Goal: Task Accomplishment & Management: Complete application form

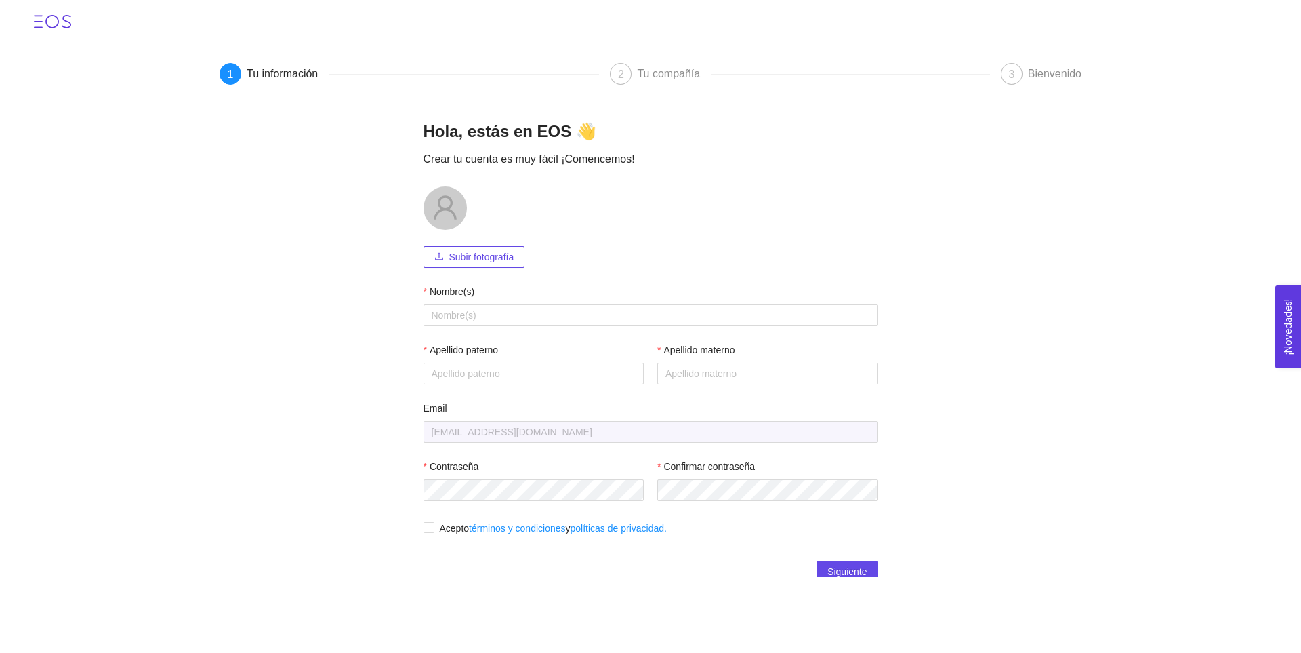
click at [643, 198] on div at bounding box center [651, 207] width 455 height 43
click at [539, 319] on input "Nombre(s)" at bounding box center [651, 315] width 455 height 22
click at [559, 319] on input "Nombre(s)" at bounding box center [651, 315] width 455 height 22
click at [939, 279] on main "1 Tu información 2 Tu compañía 3 Bienvenido Hola, estás en EOS 👋 Crear tu cuent…" at bounding box center [650, 309] width 1301 height 533
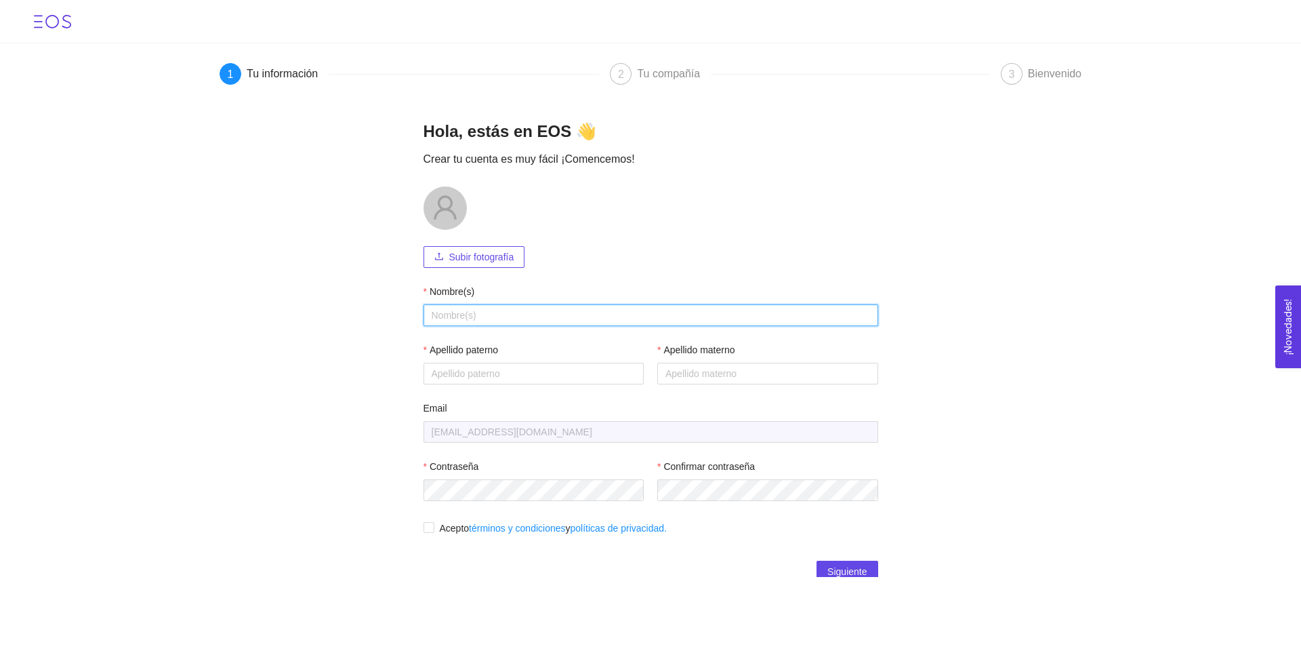
click at [552, 316] on input "Nombre(s)" at bounding box center [651, 315] width 455 height 22
type input "José Gerardo"
click at [372, 342] on main "1 Tu información 2 Tu compañía 3 Bienvenido Hola, estás en EOS 👋 Crear tu cuent…" at bounding box center [650, 309] width 1301 height 533
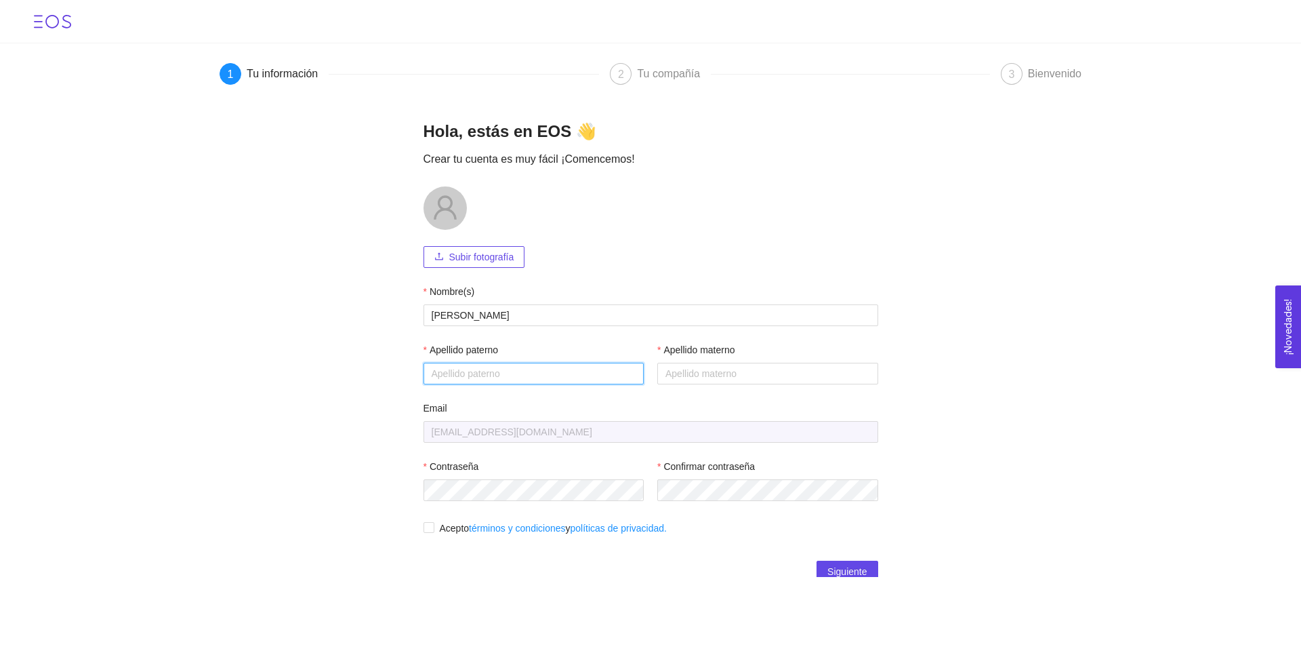
click at [531, 369] on input "Apellido paterno" at bounding box center [534, 374] width 221 height 22
type input "Alemán"
type input "Ávila"
click at [1094, 314] on main "1 Tu información 2 Tu compañía 3 Bienvenido Hola, estás en EOS 👋 Crear tu cuent…" at bounding box center [650, 309] width 1301 height 533
click at [906, 375] on main "1 Tu información 2 Tu compañía 3 Bienvenido Hola, estás en EOS 👋 Crear tu cuent…" at bounding box center [650, 309] width 1301 height 533
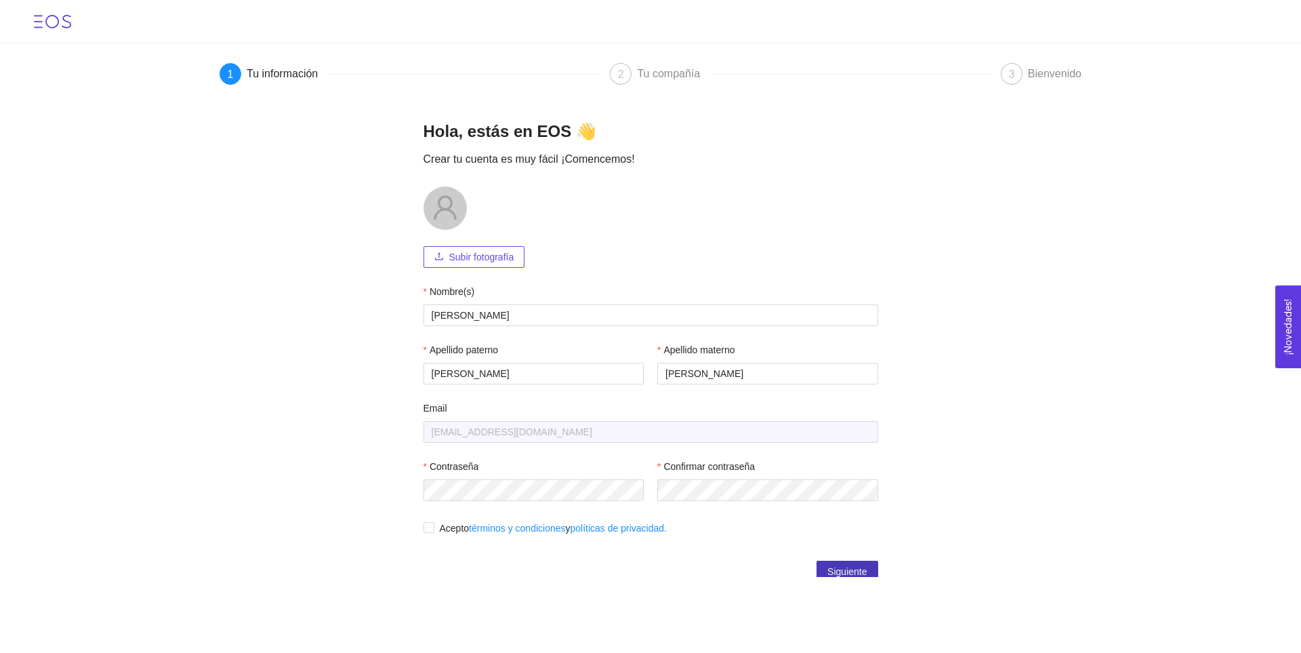
click at [838, 567] on span "Siguiente" at bounding box center [846, 571] width 39 height 15
click at [434, 527] on span "Acepto términos y condiciones y políticas de privacidad." at bounding box center [553, 527] width 238 height 15
click at [429, 527] on input "Acepto términos y condiciones y políticas de privacidad." at bounding box center [428, 526] width 9 height 9
checkbox input "true"
click at [844, 564] on span "Siguiente" at bounding box center [846, 571] width 39 height 15
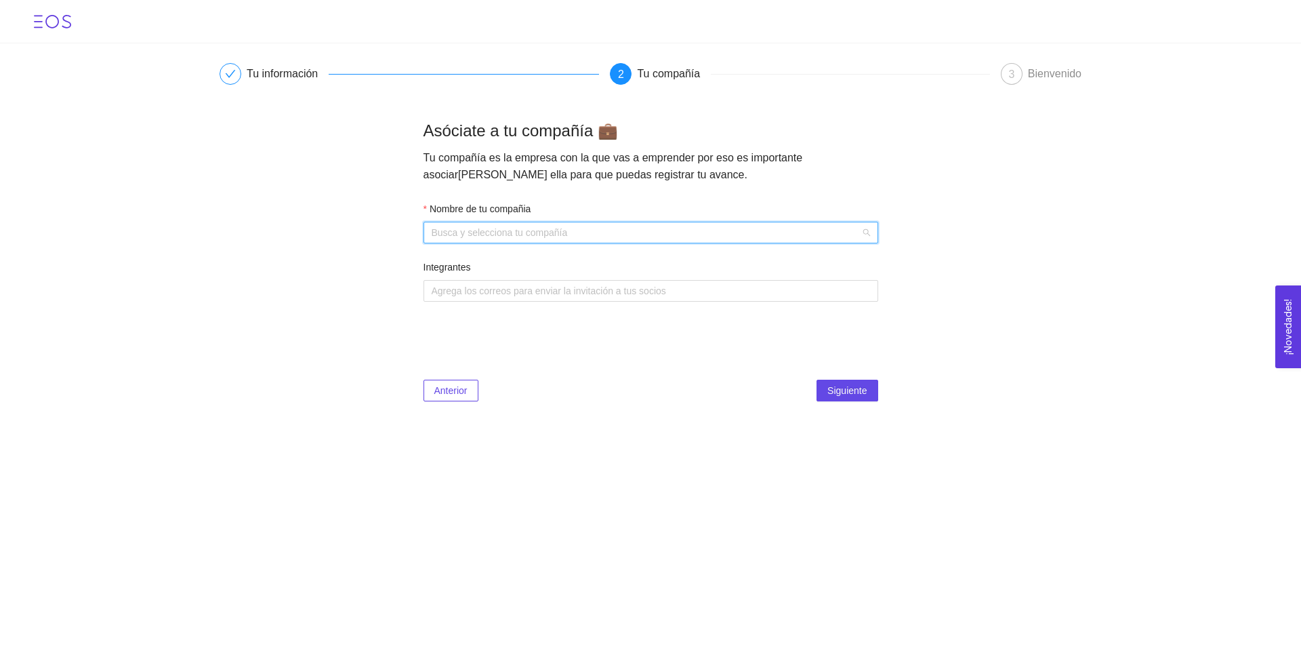
click at [819, 241] on input "Nombre de tu compañia" at bounding box center [646, 232] width 429 height 20
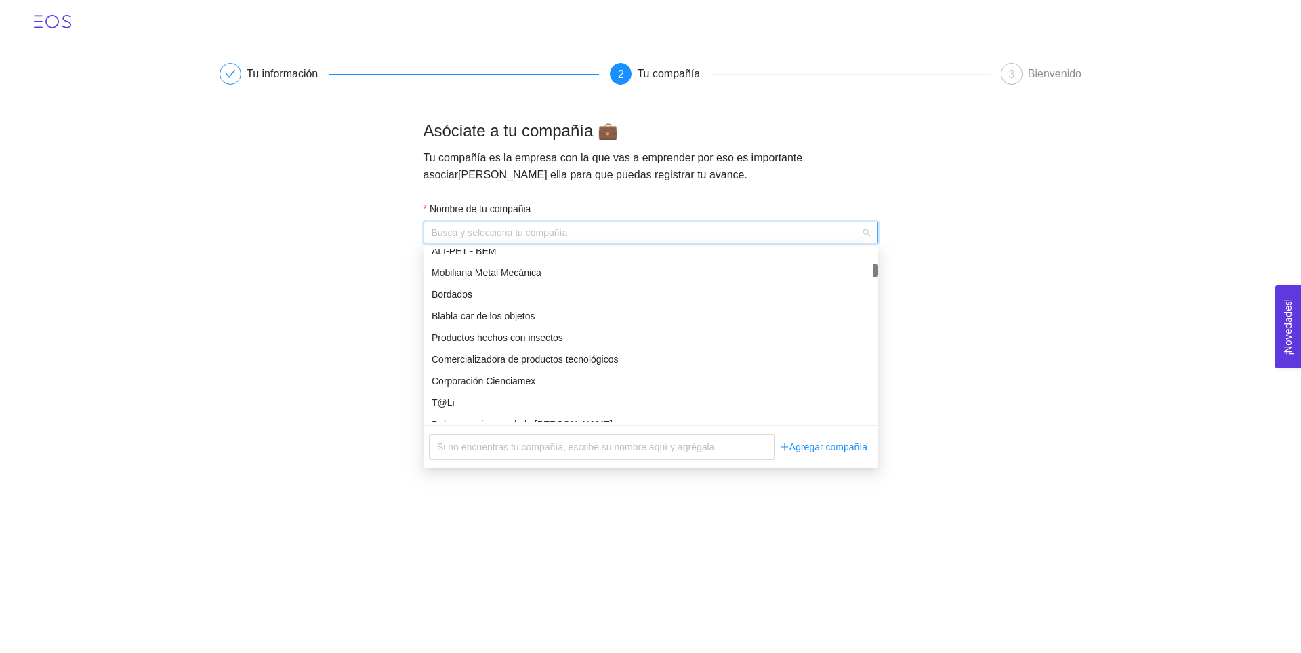
scroll to position [6973, 0]
click at [327, 333] on main "Tu información 2 Tu compañía 3 Bienvenido Asóciate a tu compañía 💼 Tu compañía …" at bounding box center [650, 230] width 1301 height 374
click at [783, 237] on input "Nombre de tu compañia" at bounding box center [646, 232] width 429 height 20
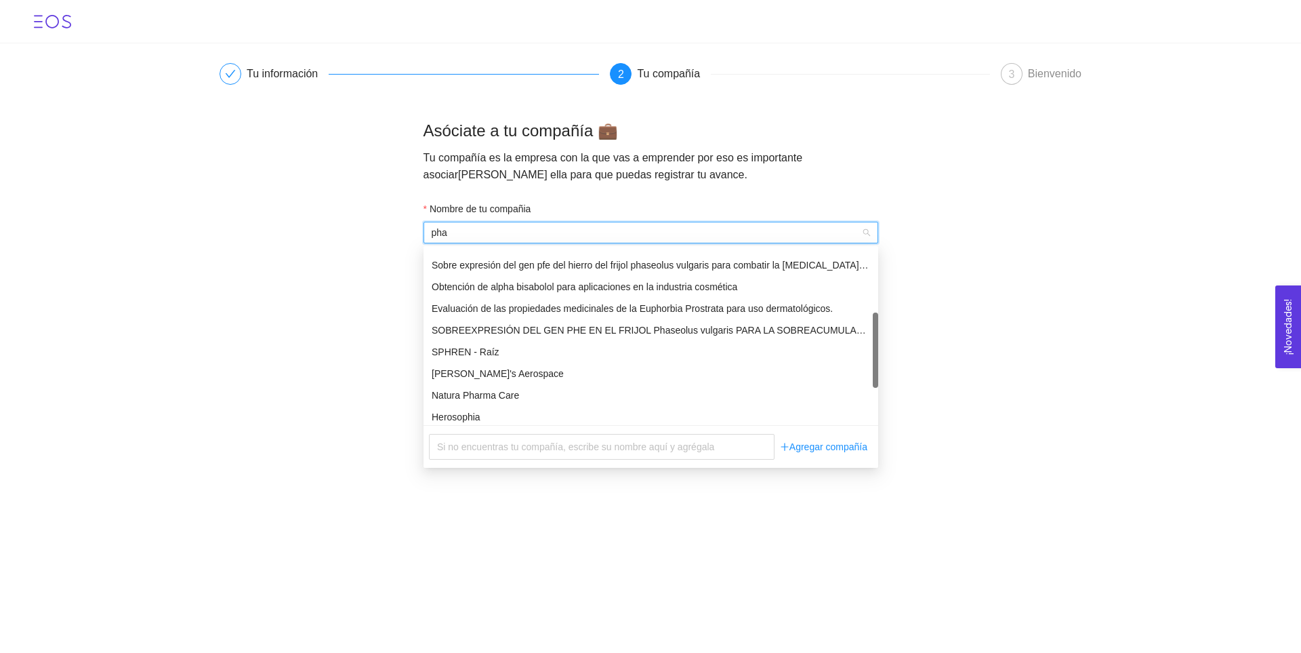
scroll to position [0, 0]
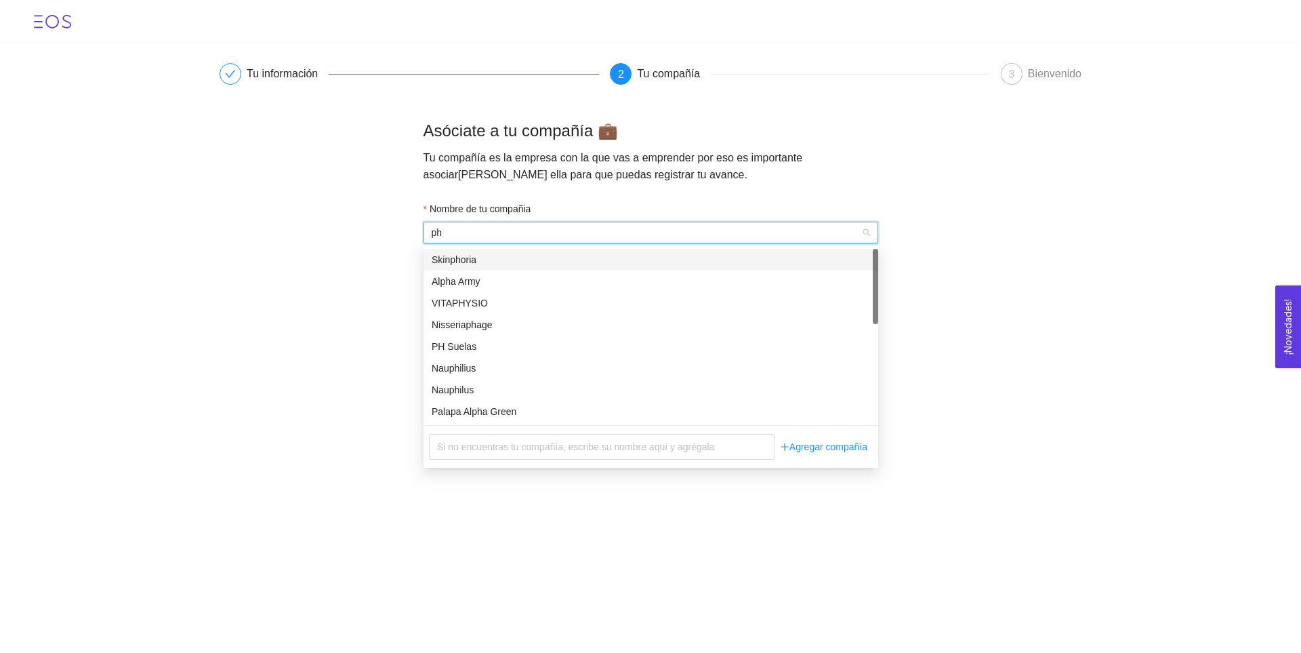
type input "p"
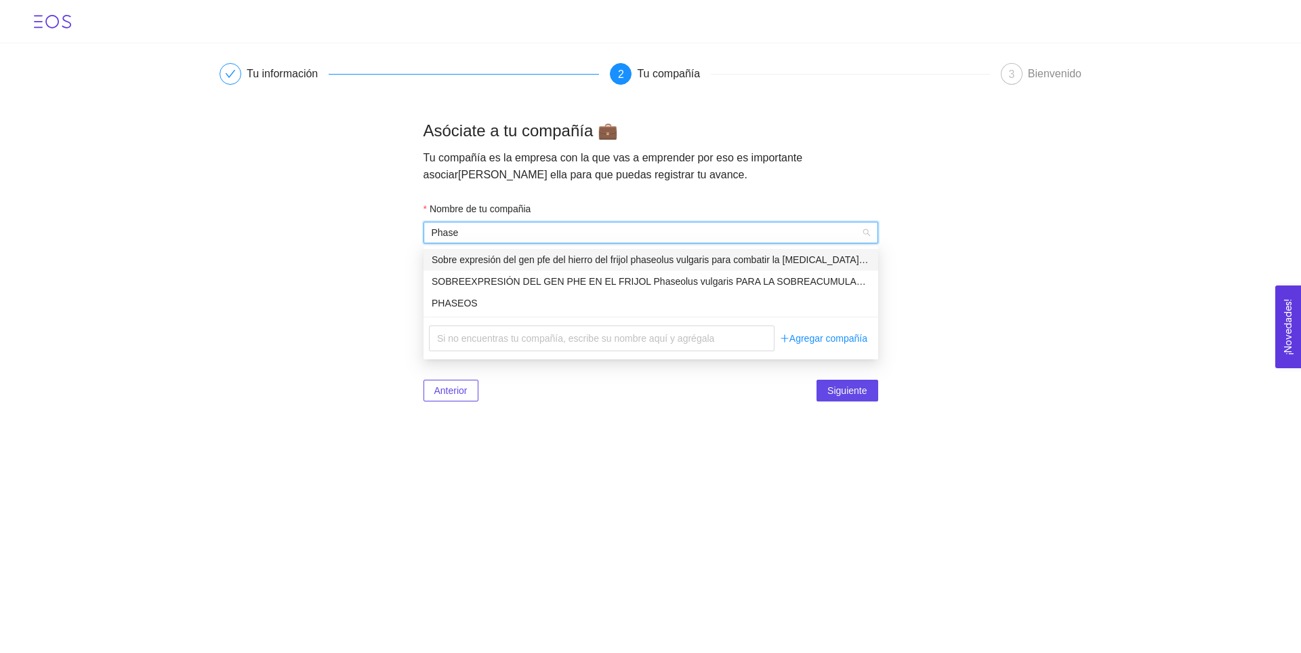
type input "Phase"
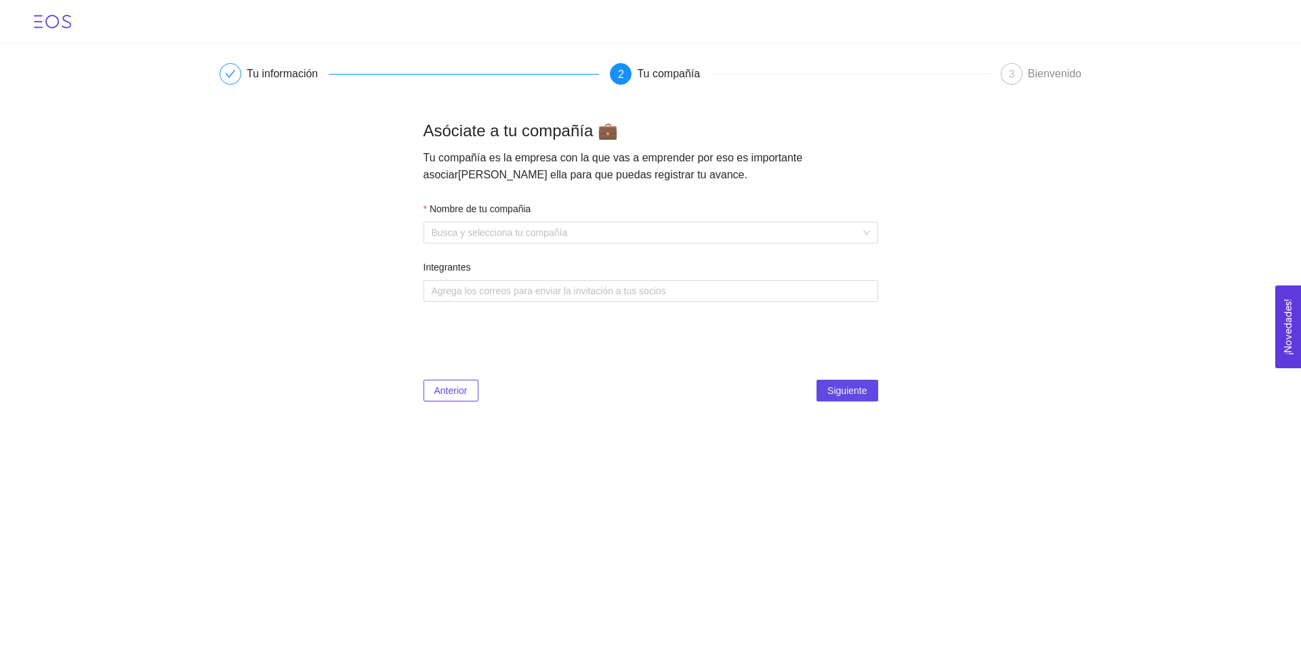
click at [1024, 275] on main "Tu información 2 Tu compañía 3 Bienvenido Asóciate a tu compañía 💼 Tu compañía …" at bounding box center [650, 230] width 1301 height 374
click at [457, 388] on span "Anterior" at bounding box center [450, 390] width 33 height 15
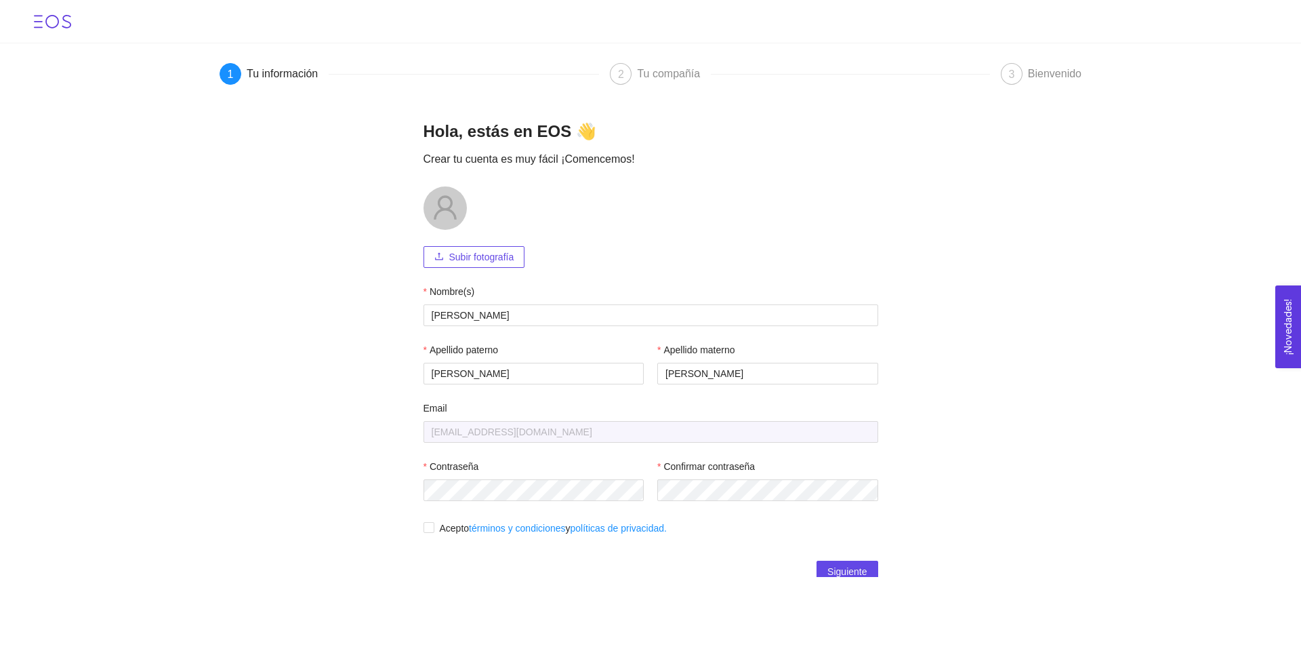
scroll to position [5, 0]
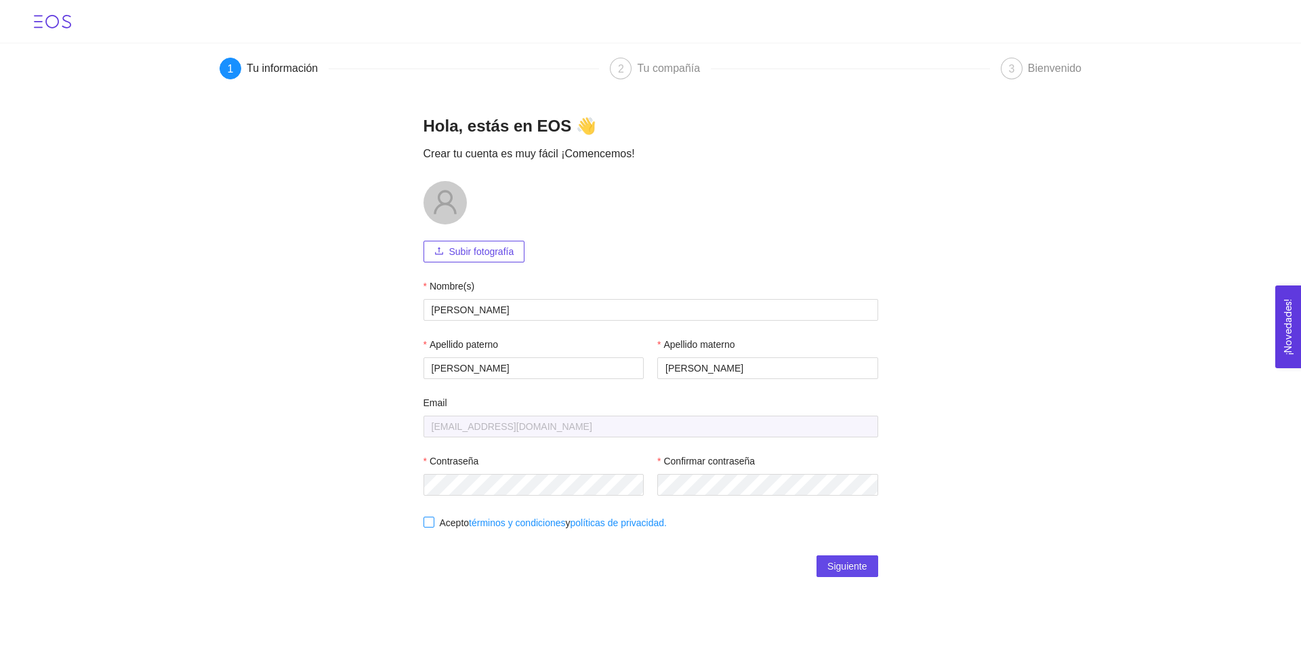
click at [438, 519] on span "Acepto términos y condiciones y políticas de privacidad." at bounding box center [553, 522] width 238 height 15
click at [433, 519] on input "Acepto términos y condiciones y políticas de privacidad." at bounding box center [428, 520] width 9 height 9
checkbox input "true"
click at [863, 557] on button "Siguiente" at bounding box center [847, 566] width 61 height 22
click at [844, 567] on span "Siguiente" at bounding box center [846, 565] width 39 height 15
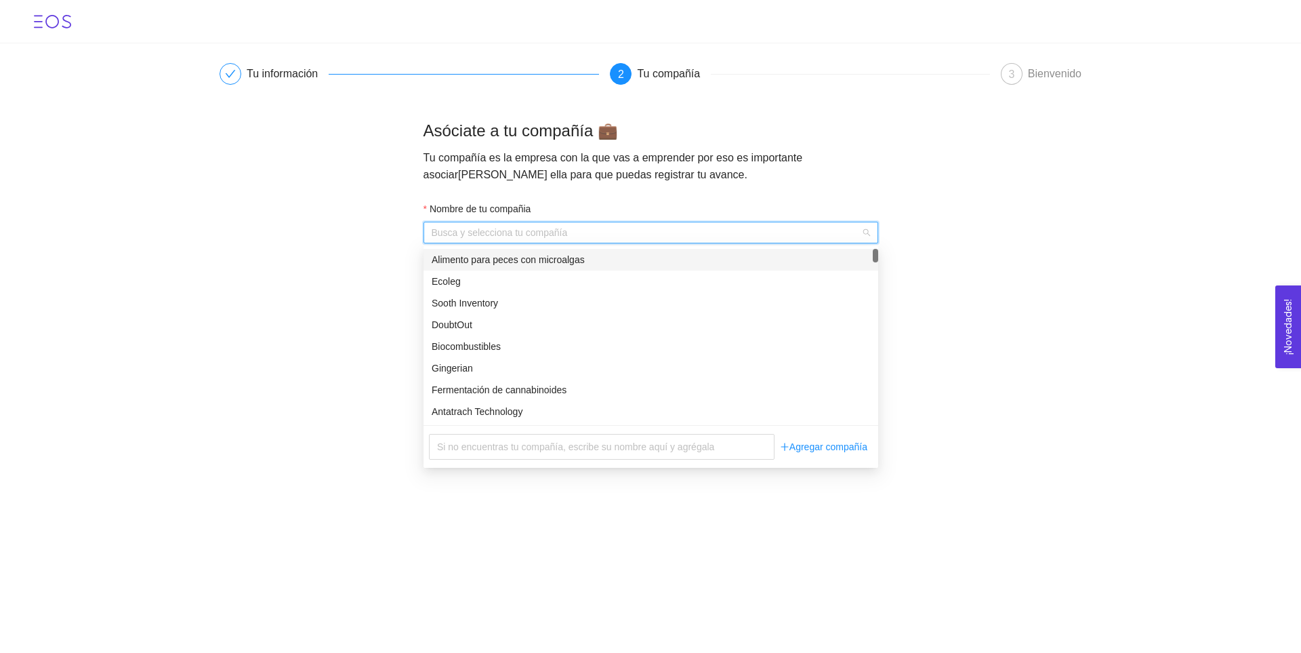
click at [606, 227] on input "Nombre de tu compañia" at bounding box center [646, 232] width 429 height 20
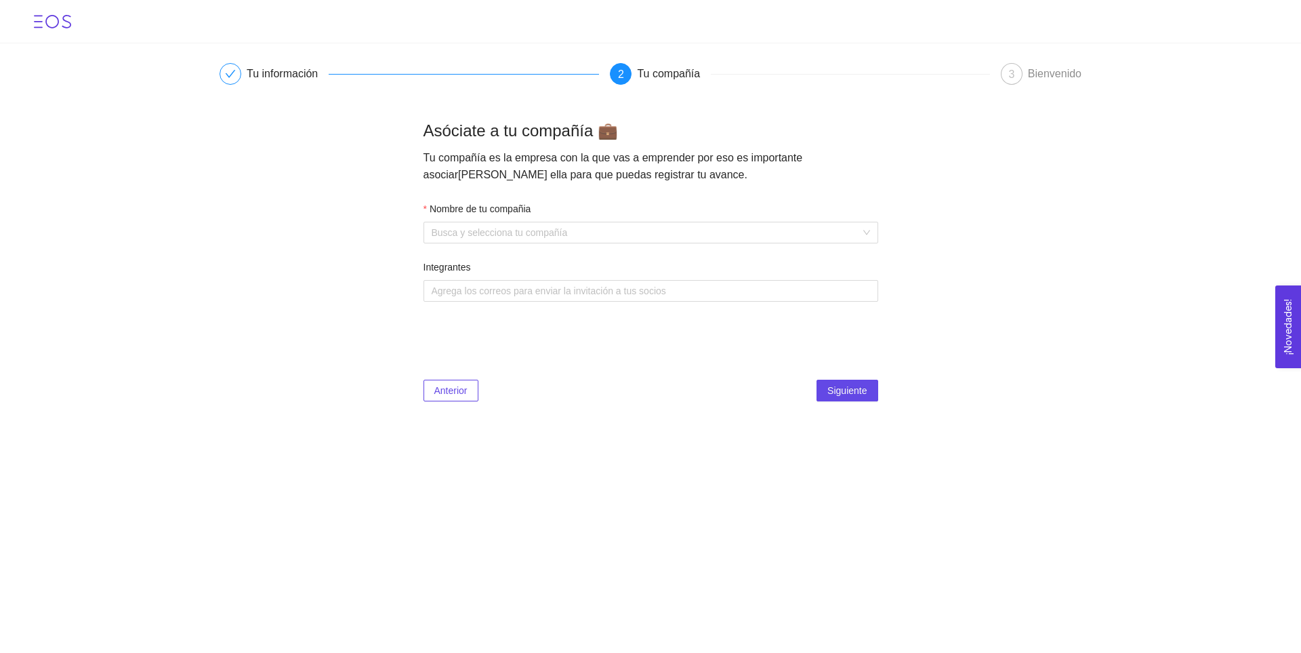
click at [378, 259] on main "Tu información 2 Tu compañía 3 Bienvenido Asóciate a tu compañía 💼 Tu compañía …" at bounding box center [650, 230] width 1301 height 374
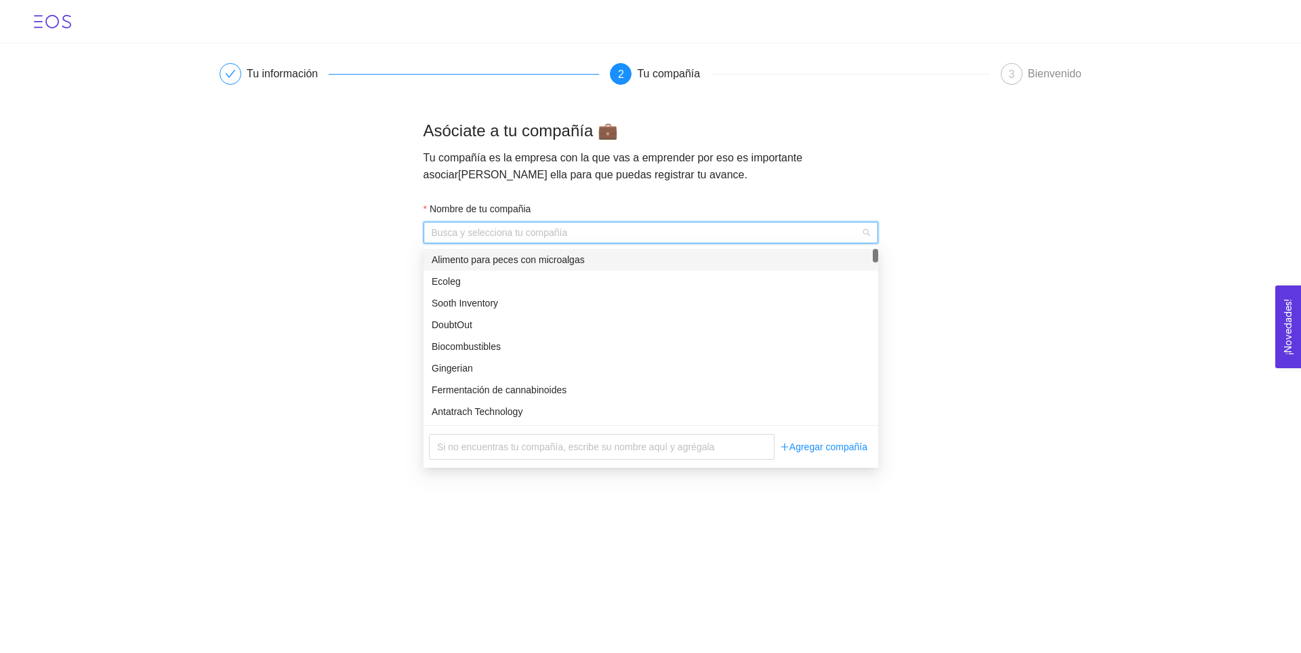
click at [598, 232] on input "Nombre de tu compañia" at bounding box center [646, 232] width 429 height 20
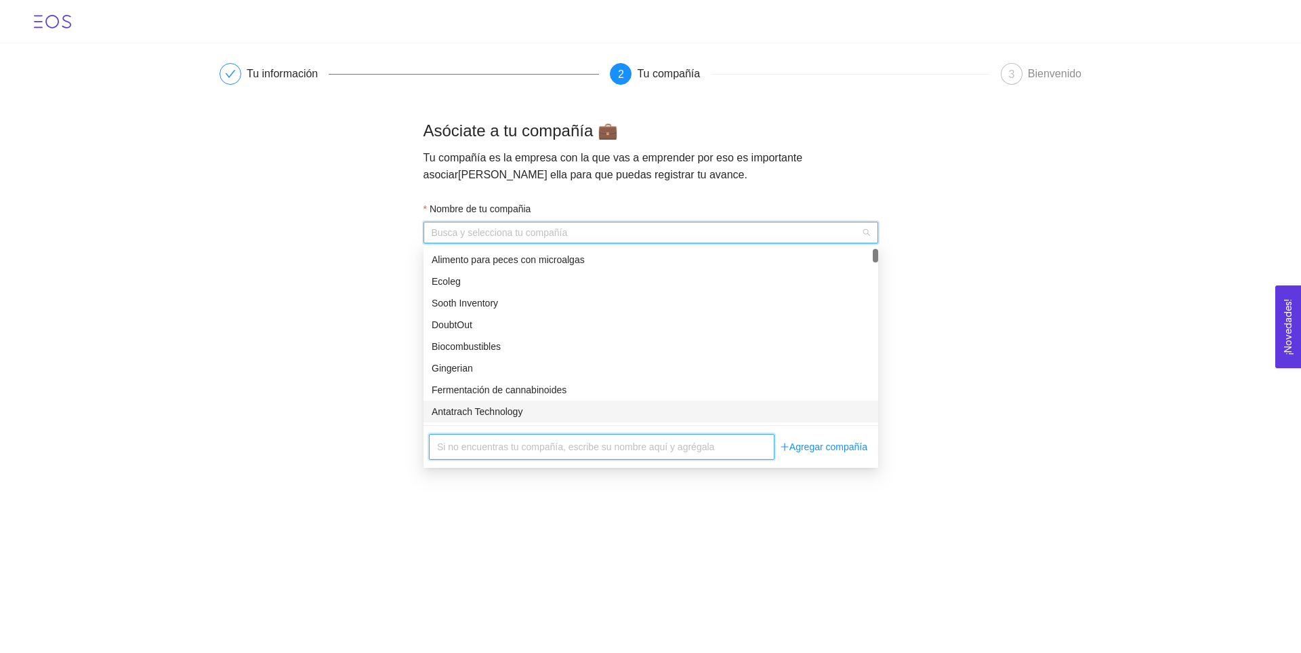
click at [568, 451] on input "text" at bounding box center [602, 447] width 346 height 26
type input "T"
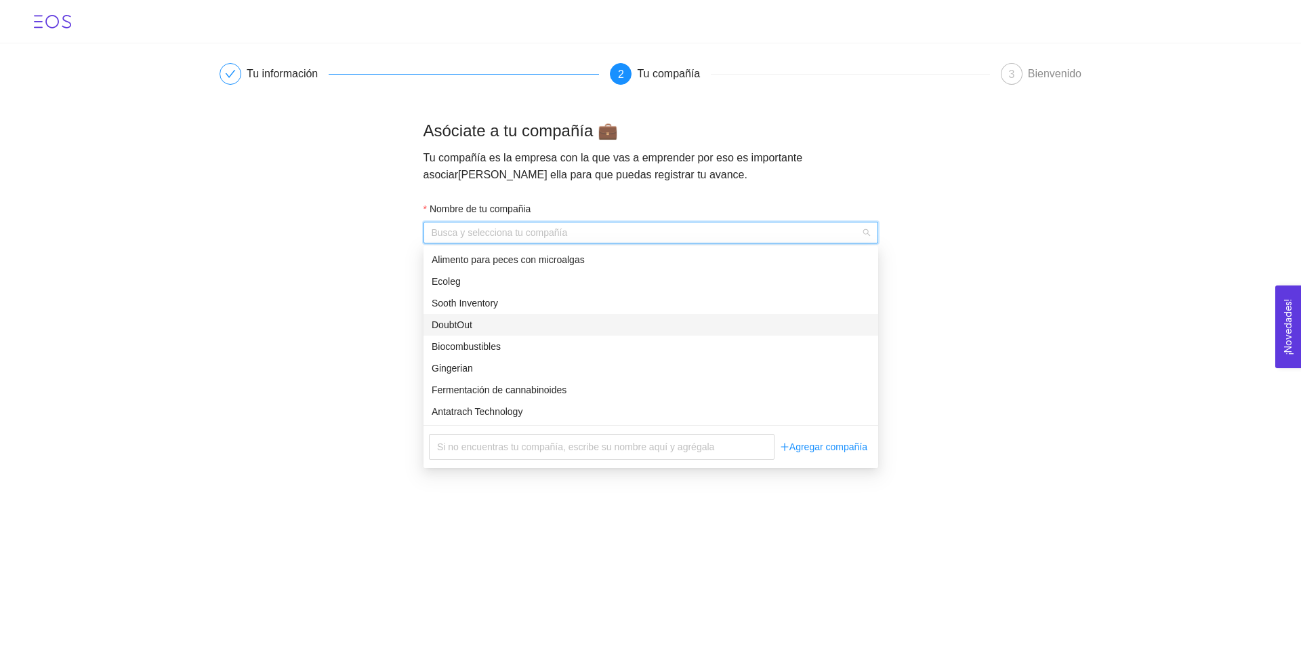
click at [491, 233] on input "Nombre de tu compañia" at bounding box center [646, 232] width 429 height 20
type input "T"
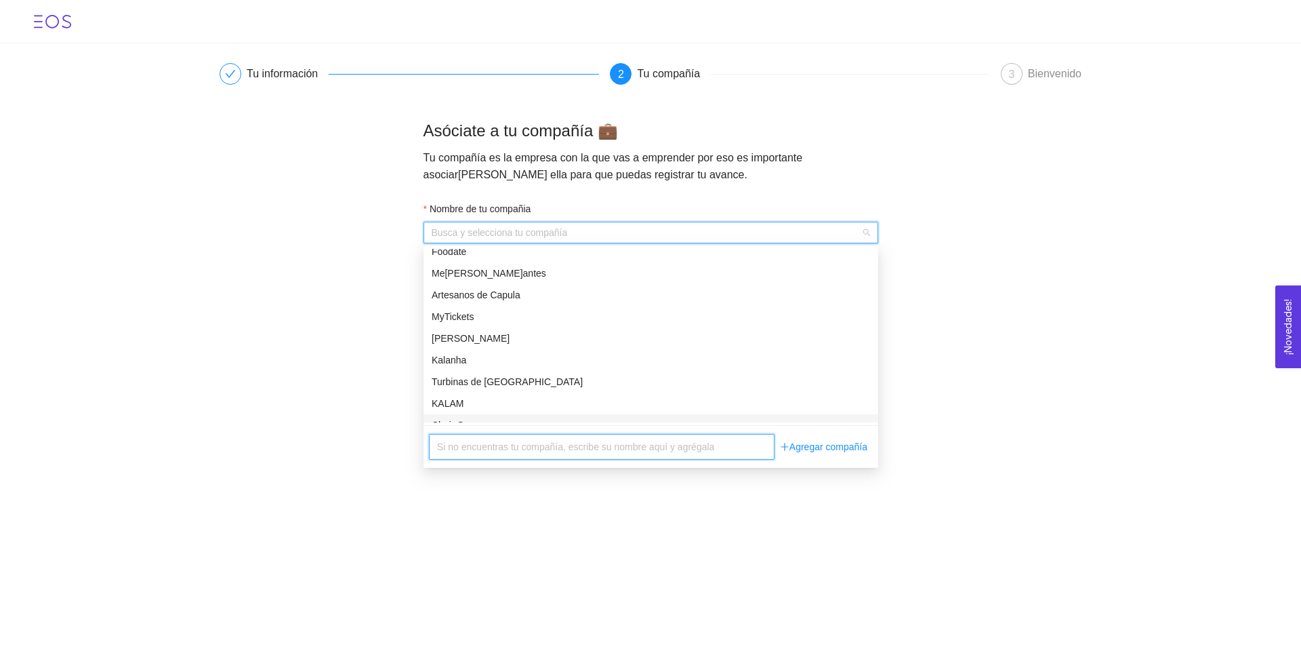
click at [540, 446] on input "text" at bounding box center [602, 447] width 346 height 26
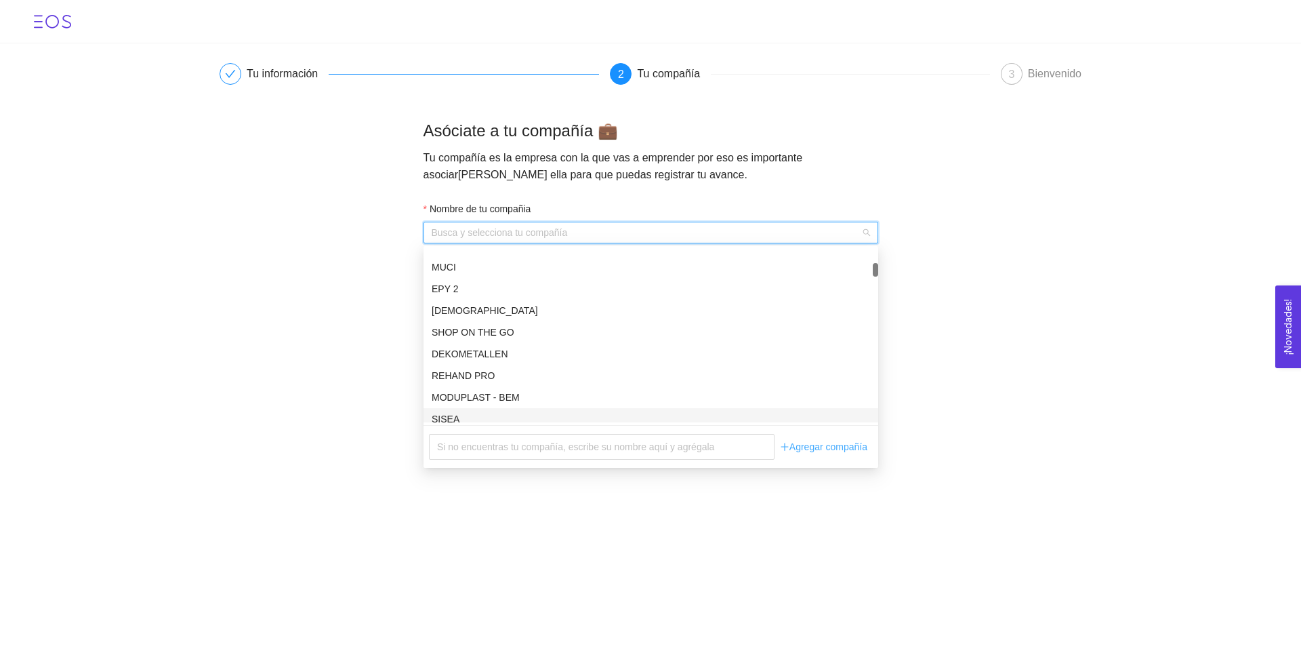
click at [808, 447] on link "Agregar compañía" at bounding box center [824, 447] width 98 height 26
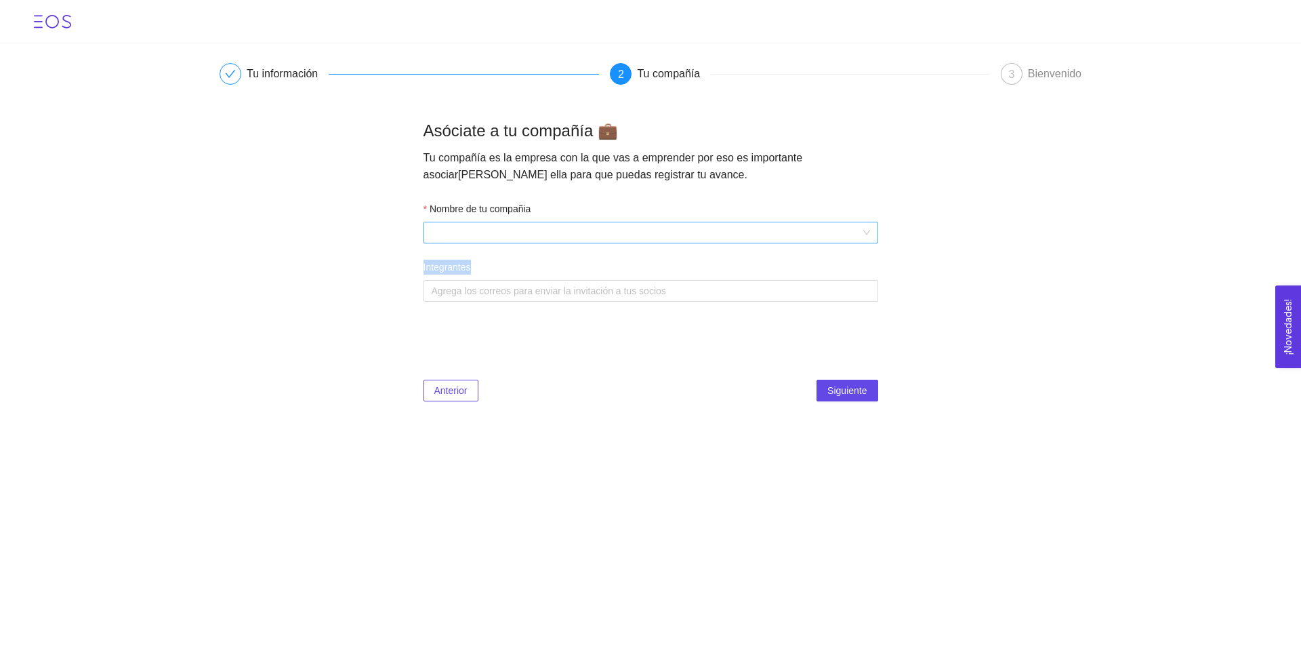
drag, startPoint x: 551, startPoint y: 244, endPoint x: 539, endPoint y: 237, distance: 13.4
click at [539, 237] on form "Nombre de tu compañia Integrantes Agrega los correos para enviar la invitación …" at bounding box center [651, 259] width 455 height 117
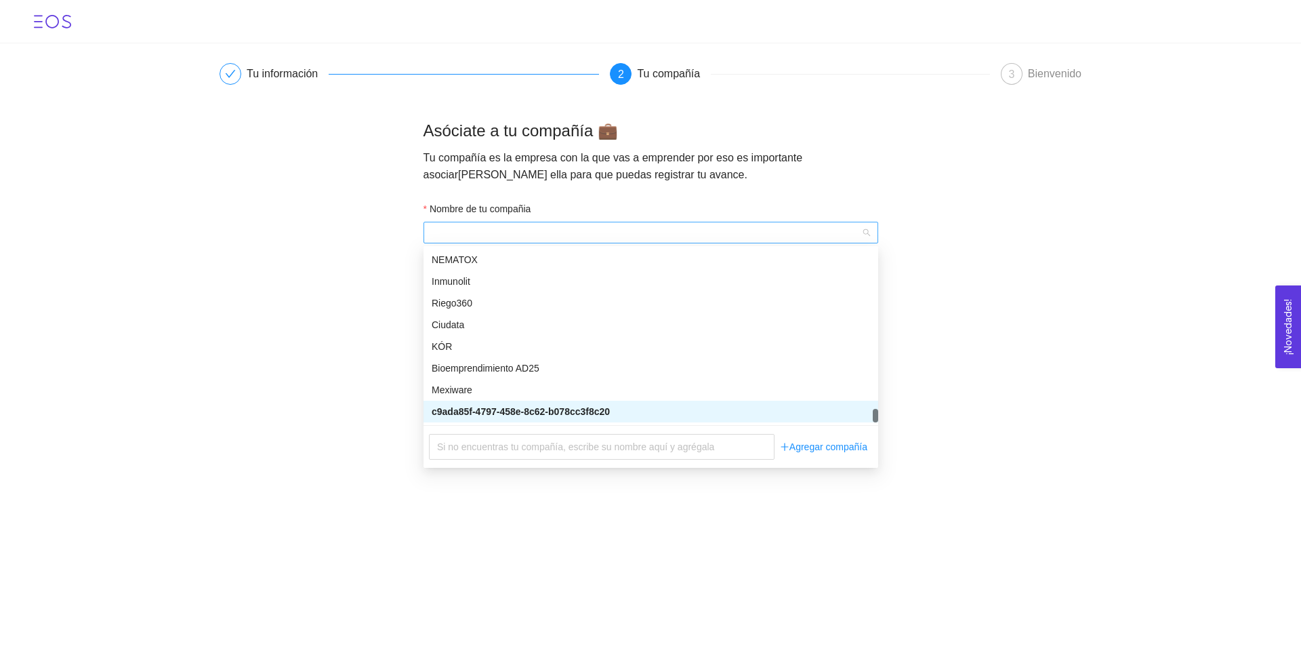
click at [539, 237] on span at bounding box center [651, 232] width 438 height 20
drag, startPoint x: 625, startPoint y: 415, endPoint x: 562, endPoint y: 406, distance: 63.6
click at [562, 406] on div "c9ada85f-4797-458e-8c62-b078cc3f8c20" at bounding box center [651, 411] width 438 height 15
click at [520, 236] on span at bounding box center [651, 232] width 438 height 20
click at [514, 453] on input "text" at bounding box center [602, 447] width 346 height 26
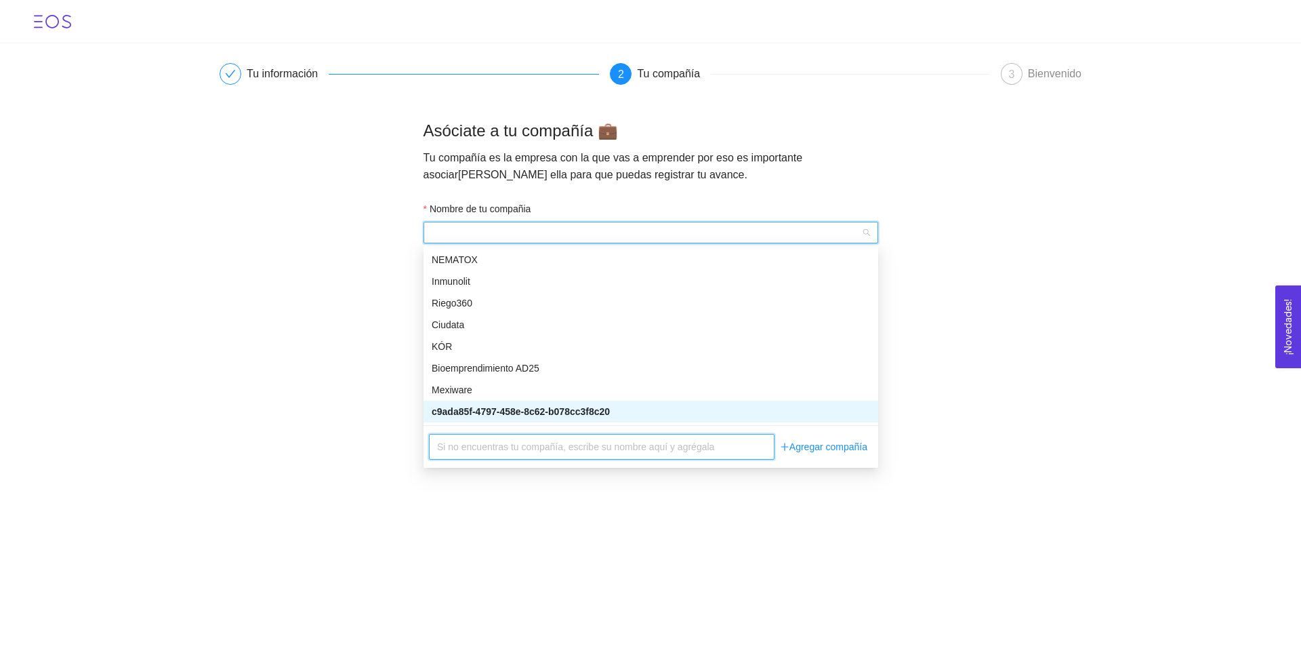
click at [543, 447] on input "text" at bounding box center [602, 447] width 346 height 26
click at [580, 447] on input "AlgoSolutions" at bounding box center [602, 447] width 346 height 26
type input "A"
click at [334, 379] on main "Tu información 2 Tu compañía 3 Bienvenido Asóciate a tu compañía 💼 Tu compañía …" at bounding box center [650, 230] width 1301 height 374
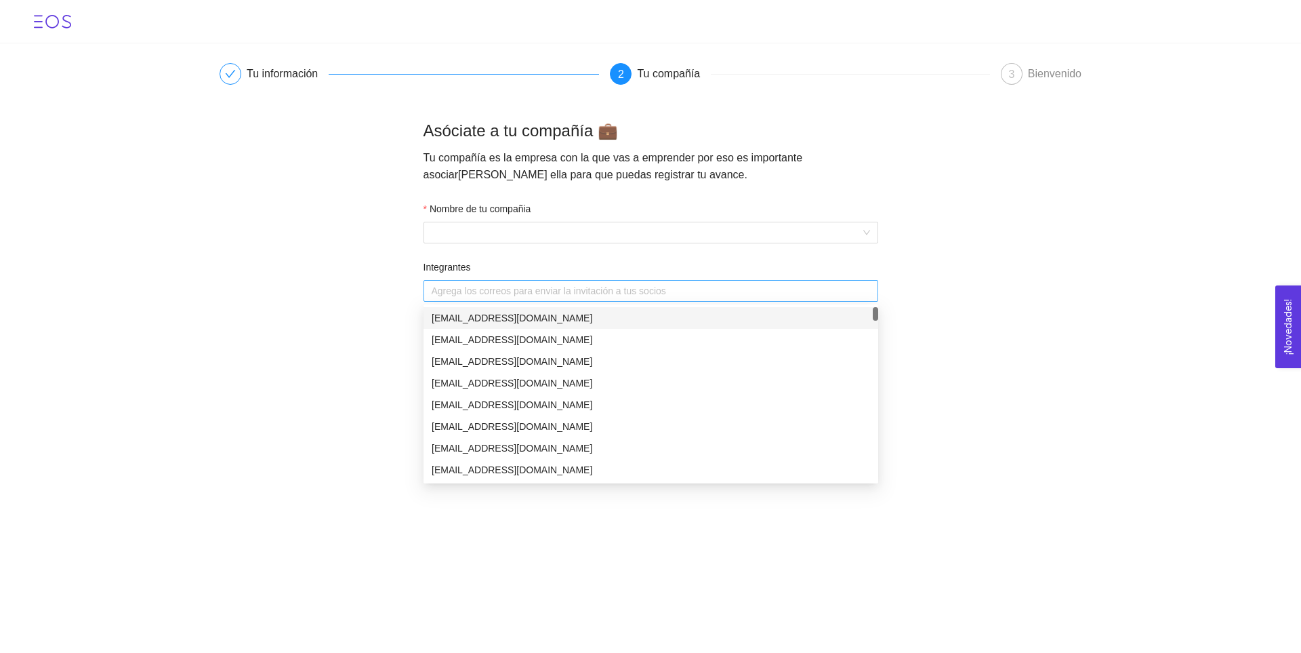
click at [573, 289] on div at bounding box center [644, 291] width 434 height 16
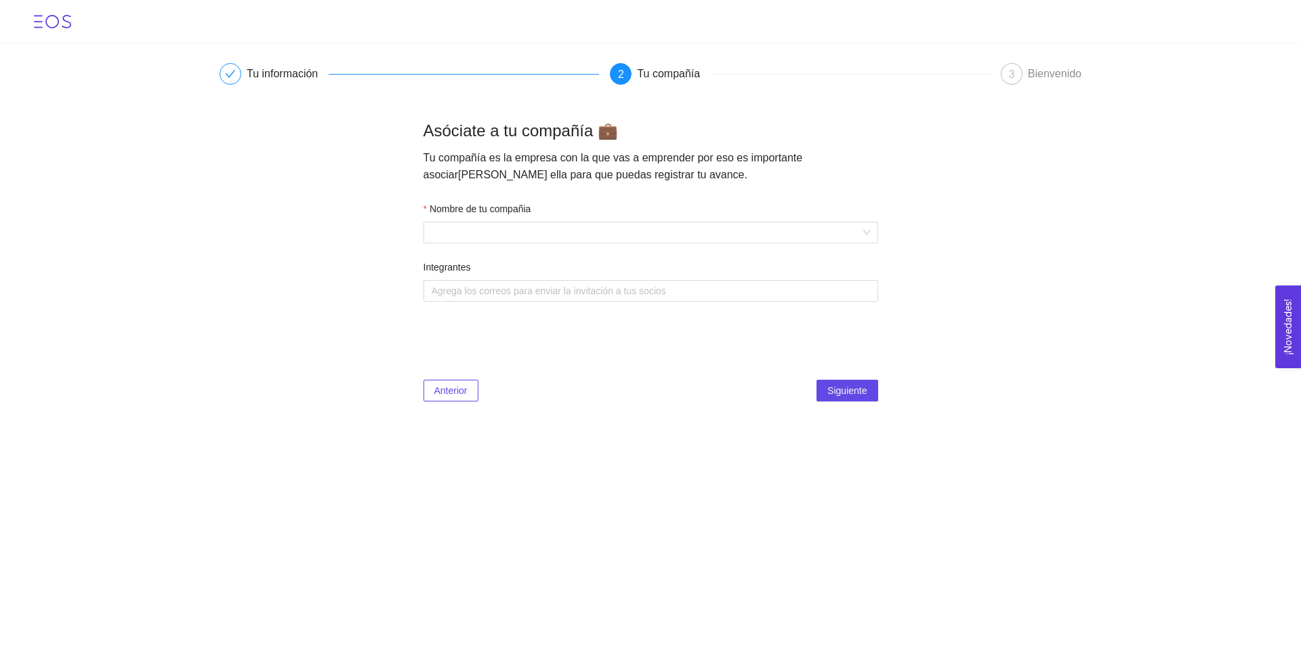
click at [363, 286] on main "Tu información 2 Tu compañía 3 Bienvenido Asóciate a tu compañía 💼 Tu compañía …" at bounding box center [650, 230] width 1301 height 374
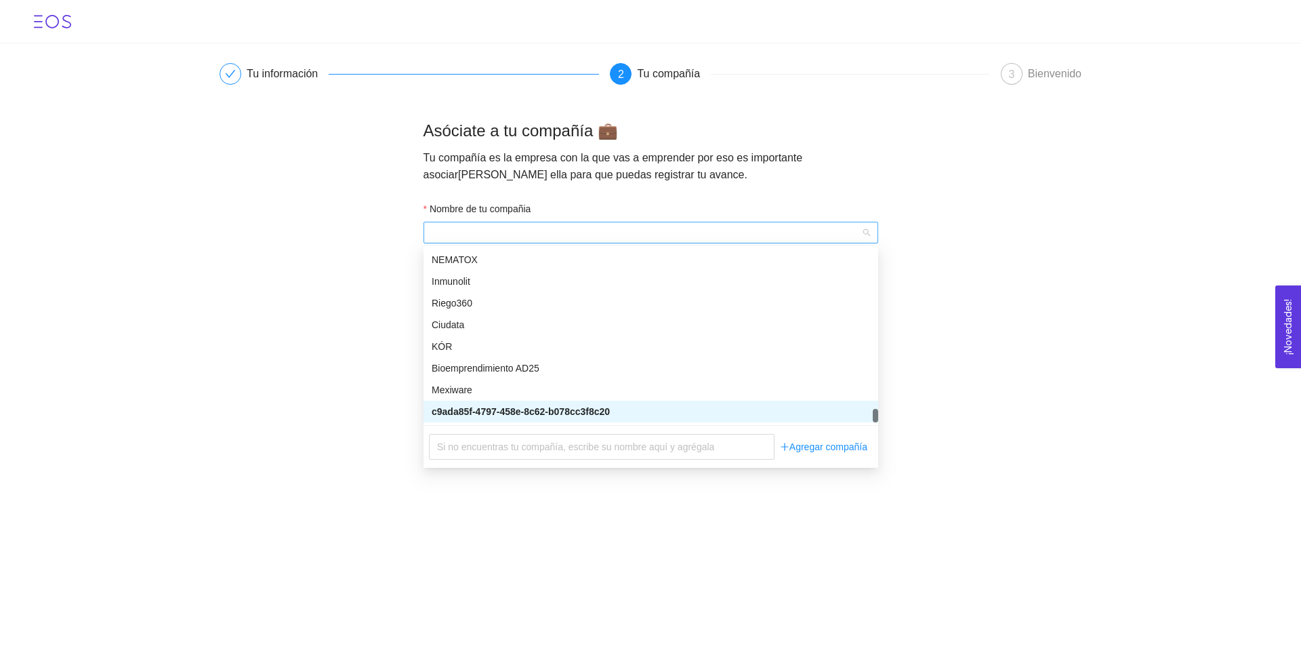
click at [550, 230] on span at bounding box center [651, 232] width 438 height 20
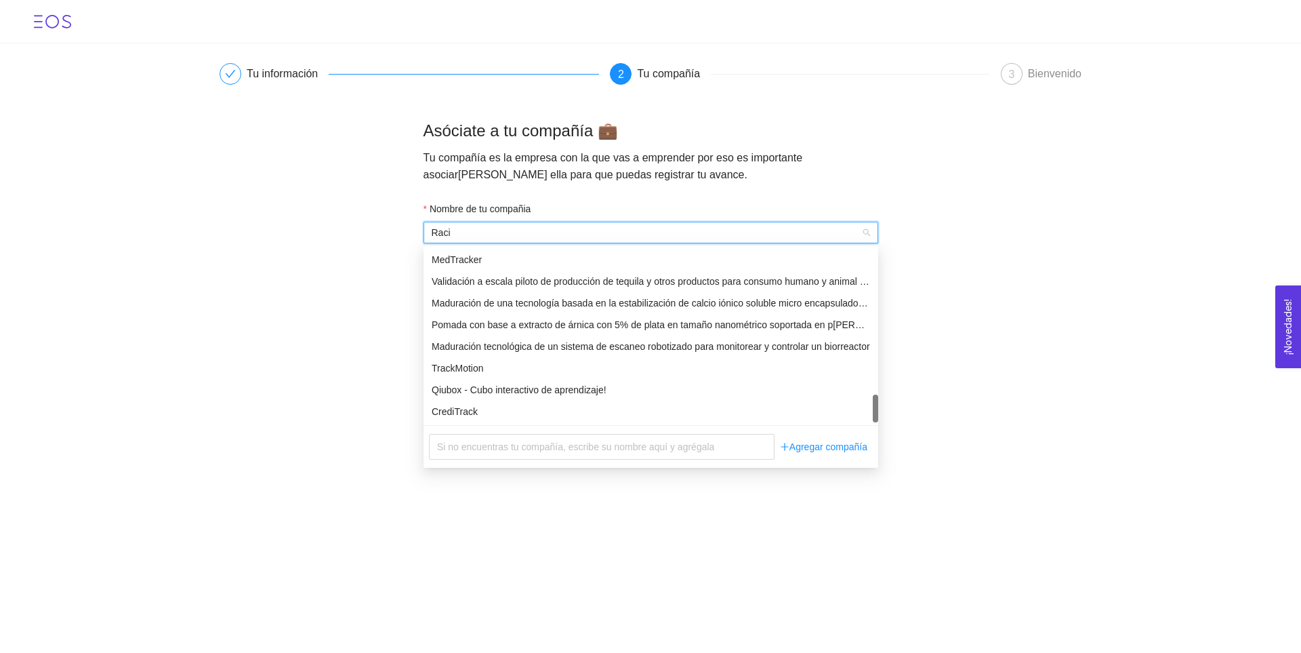
scroll to position [347, 0]
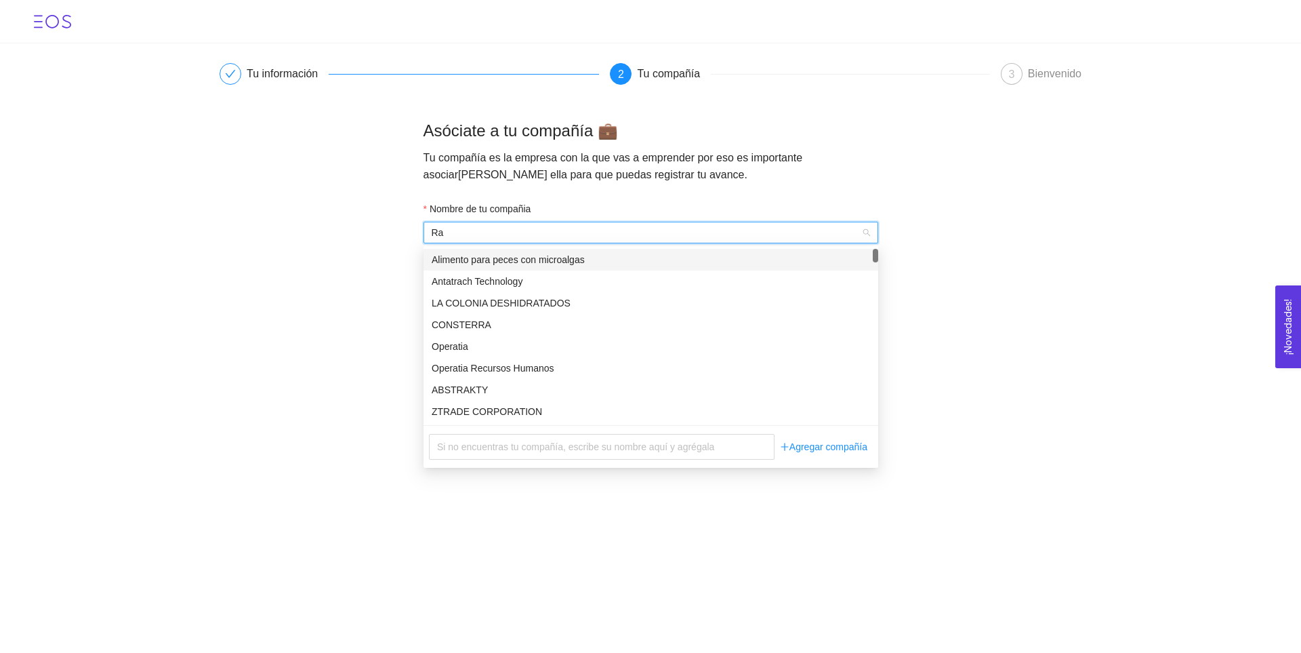
type input "R"
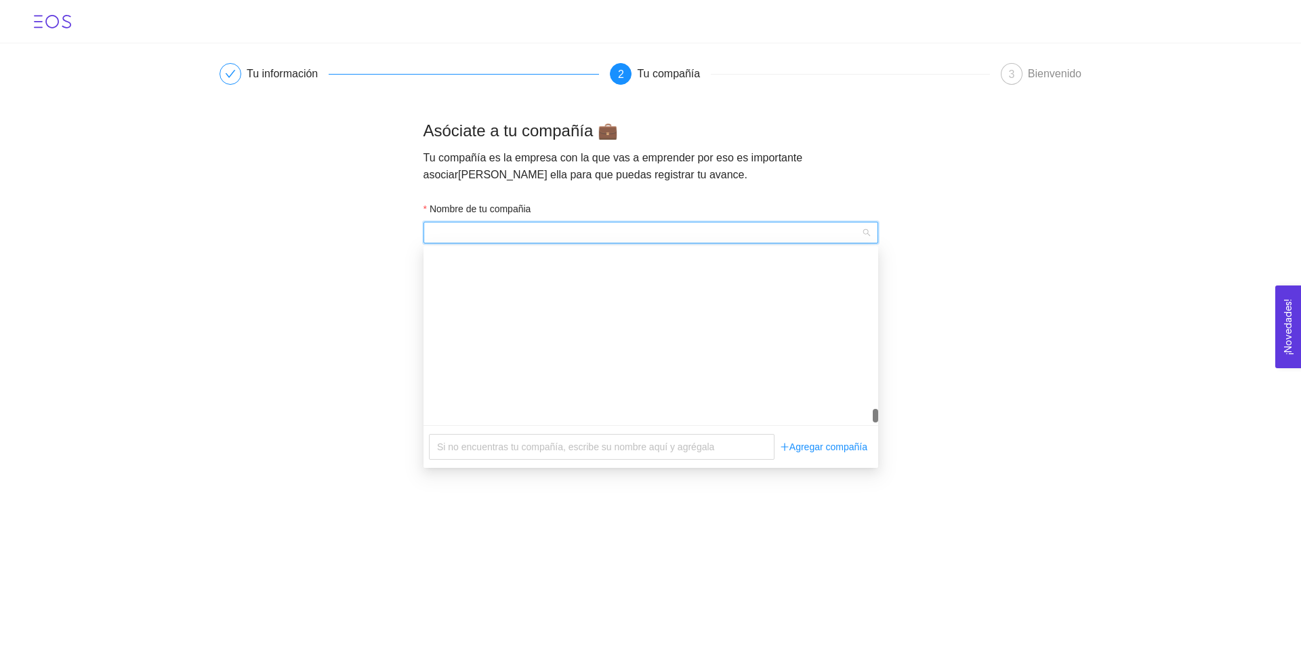
scroll to position [74684, 0]
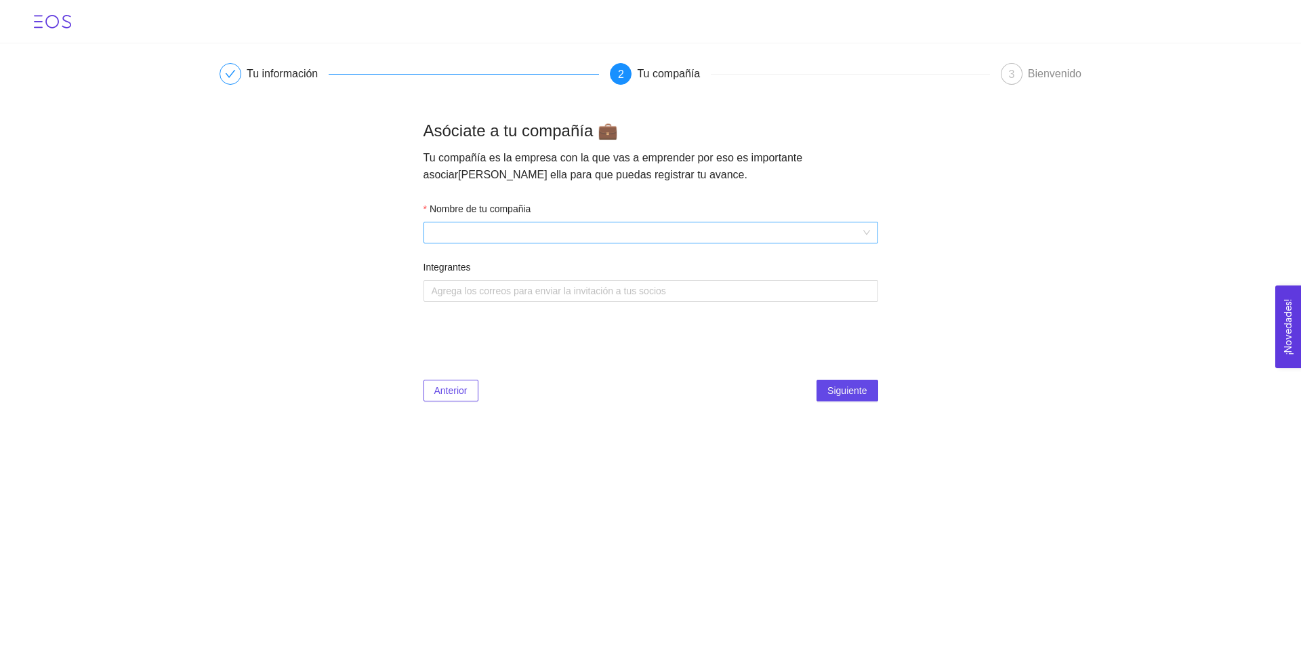
click at [344, 311] on main "Tu información 2 Tu compañía 3 Bienvenido Asóciate a tu compañía 💼 Tu compañía …" at bounding box center [650, 230] width 1301 height 374
click at [543, 230] on span at bounding box center [651, 232] width 438 height 20
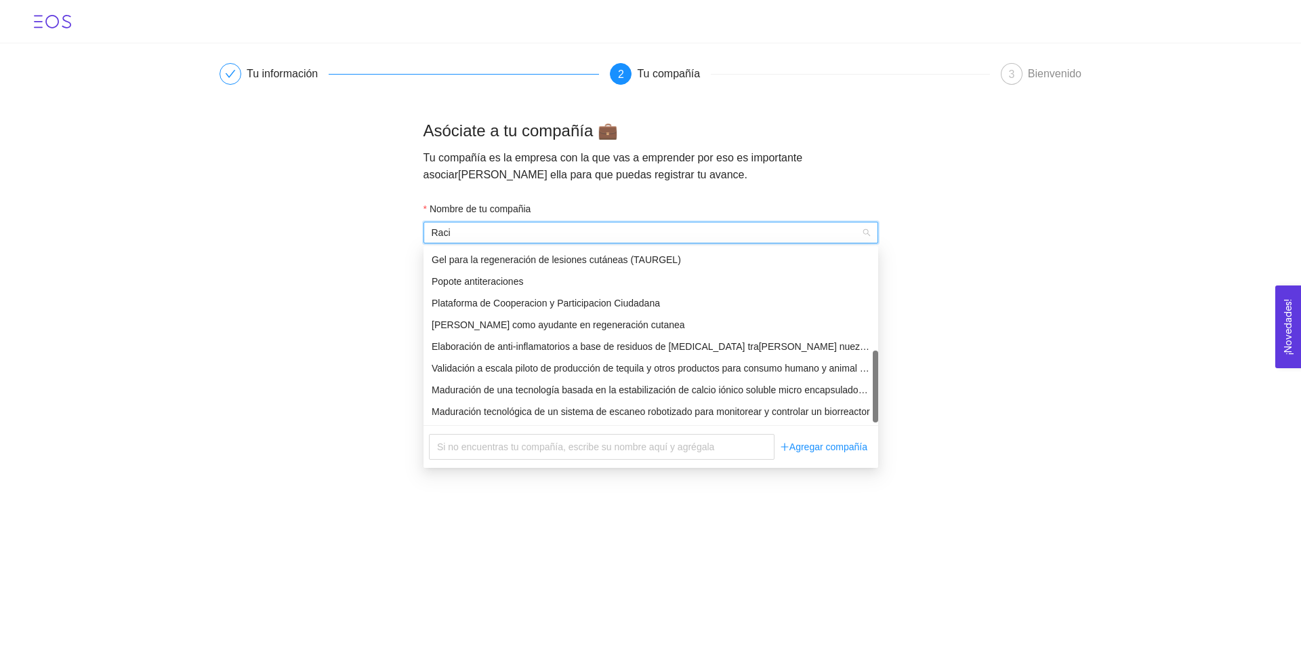
scroll to position [347, 0]
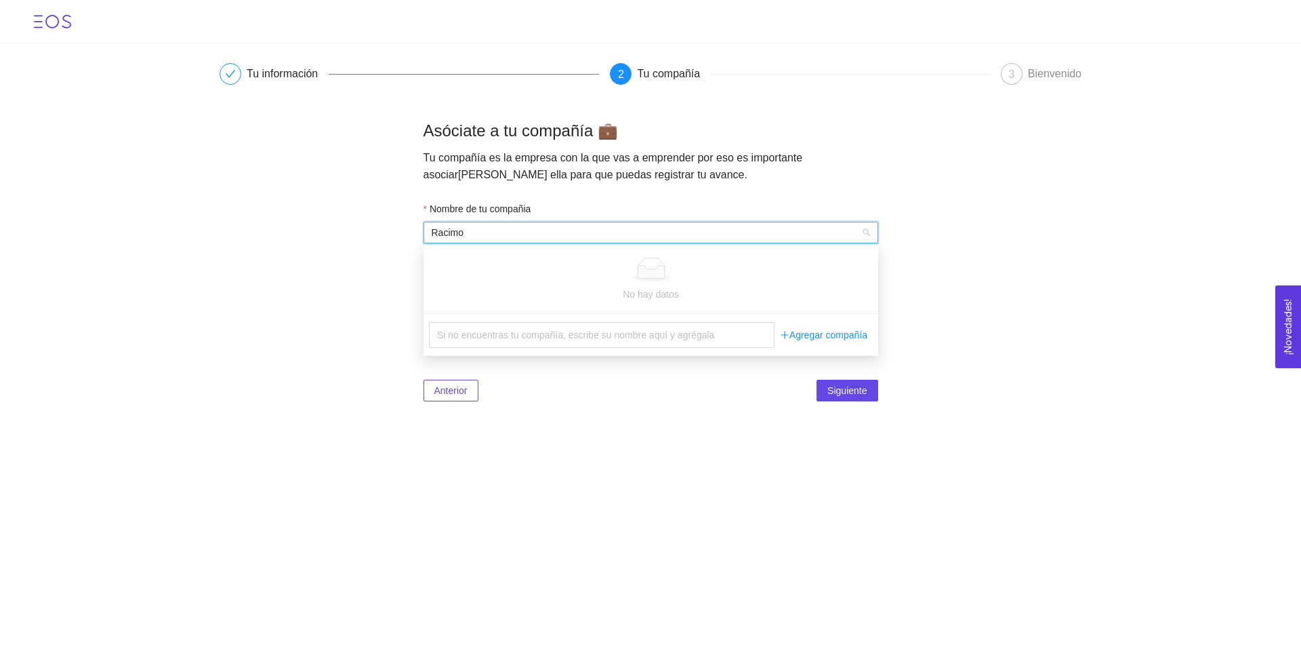
type input "Racimo"
click at [955, 242] on main "Tu información 2 Tu compañía 3 Bienvenido Asóciate a tu compañía 💼 Tu compañía …" at bounding box center [650, 230] width 1301 height 374
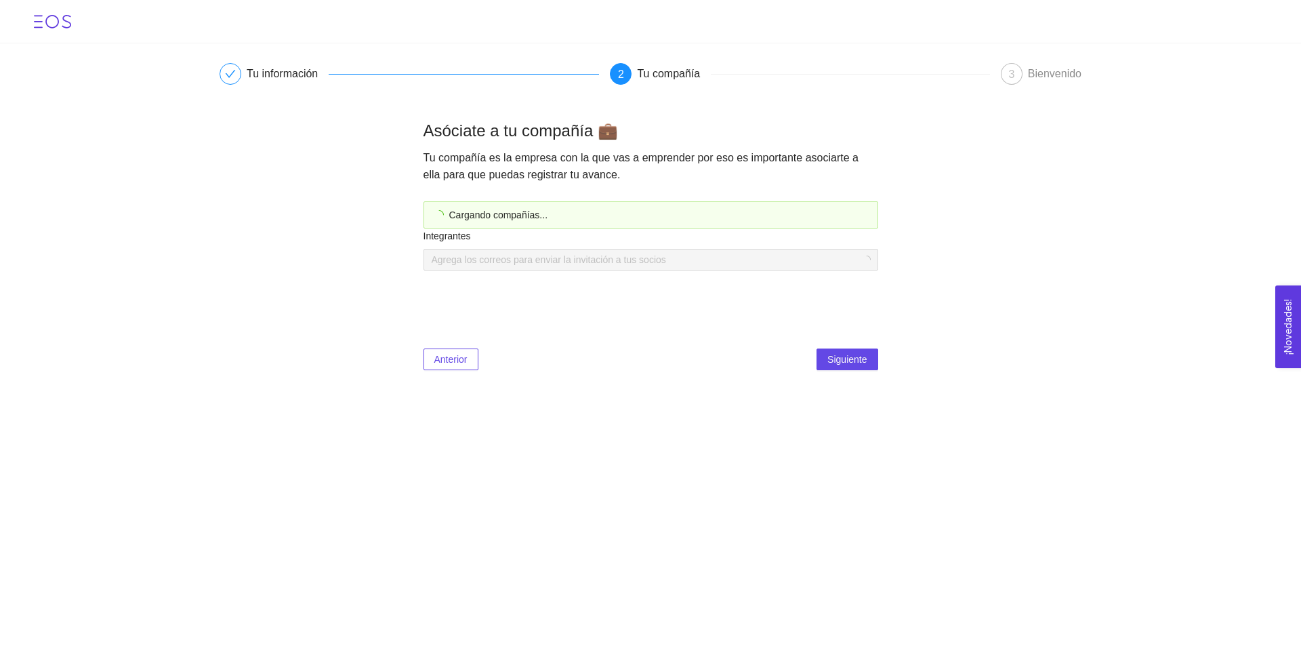
click at [729, 222] on div "Cargando compañías..." at bounding box center [651, 214] width 455 height 27
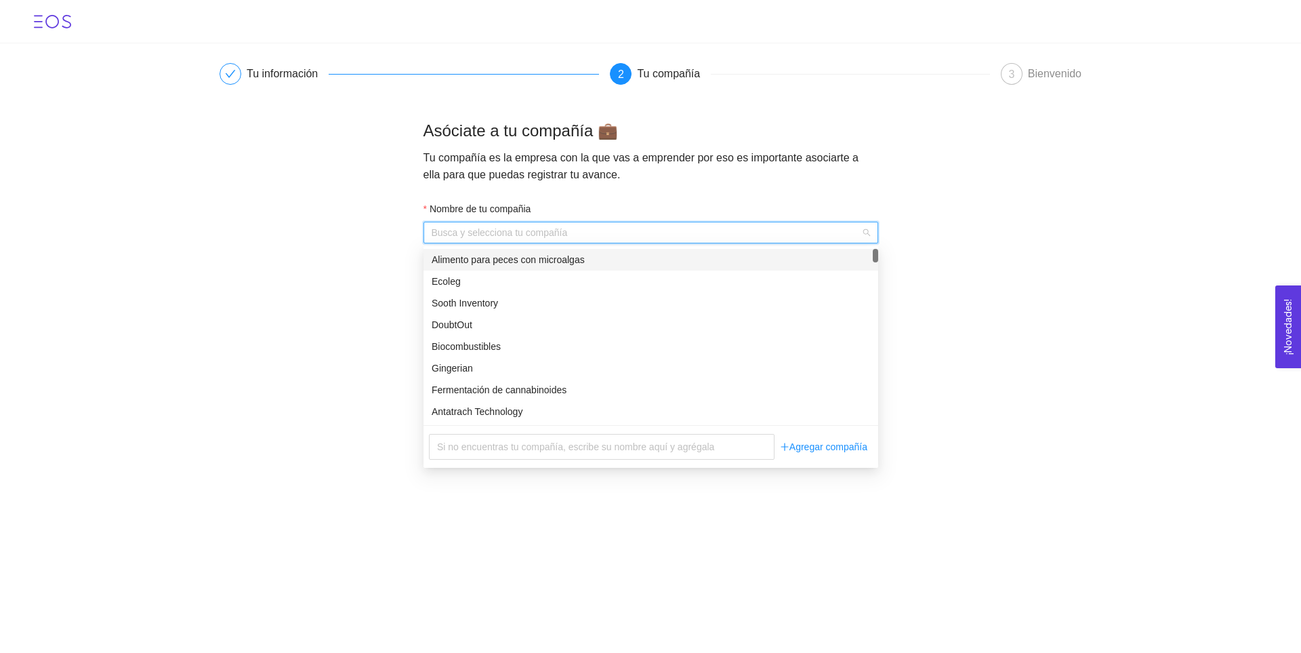
click at [587, 228] on input "Nombre de tu compañia" at bounding box center [646, 232] width 429 height 20
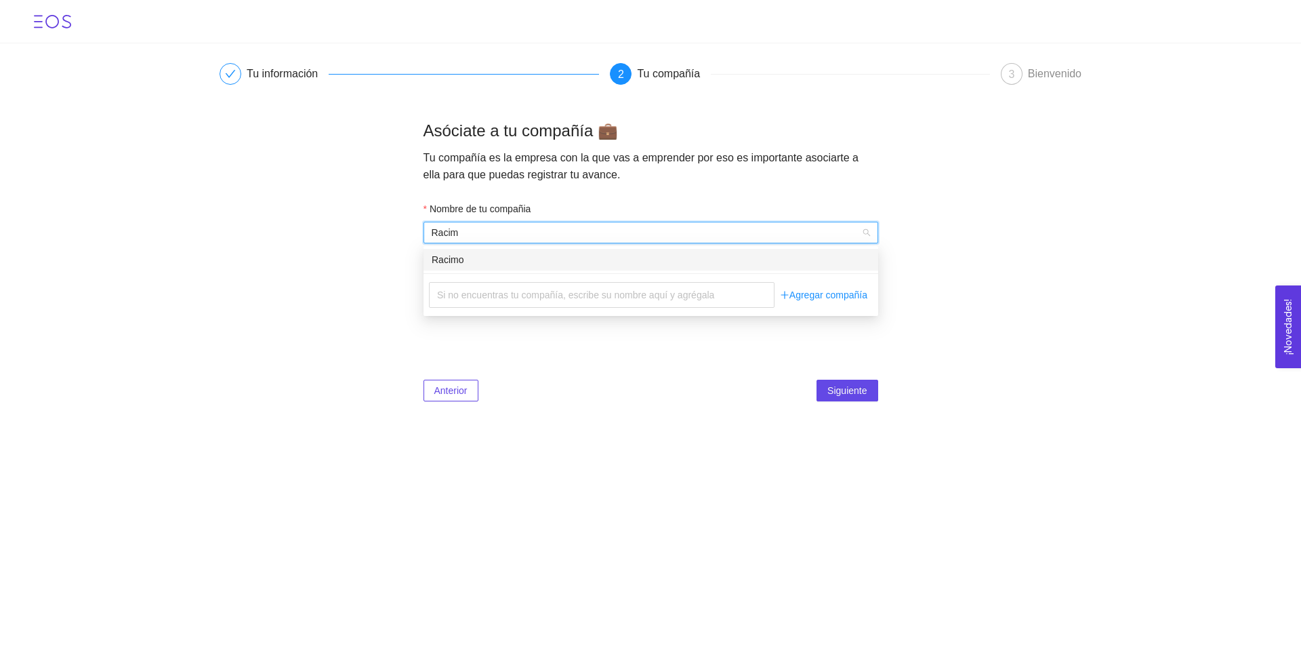
type input "Racimo"
click at [589, 266] on div "Racimo" at bounding box center [651, 259] width 438 height 15
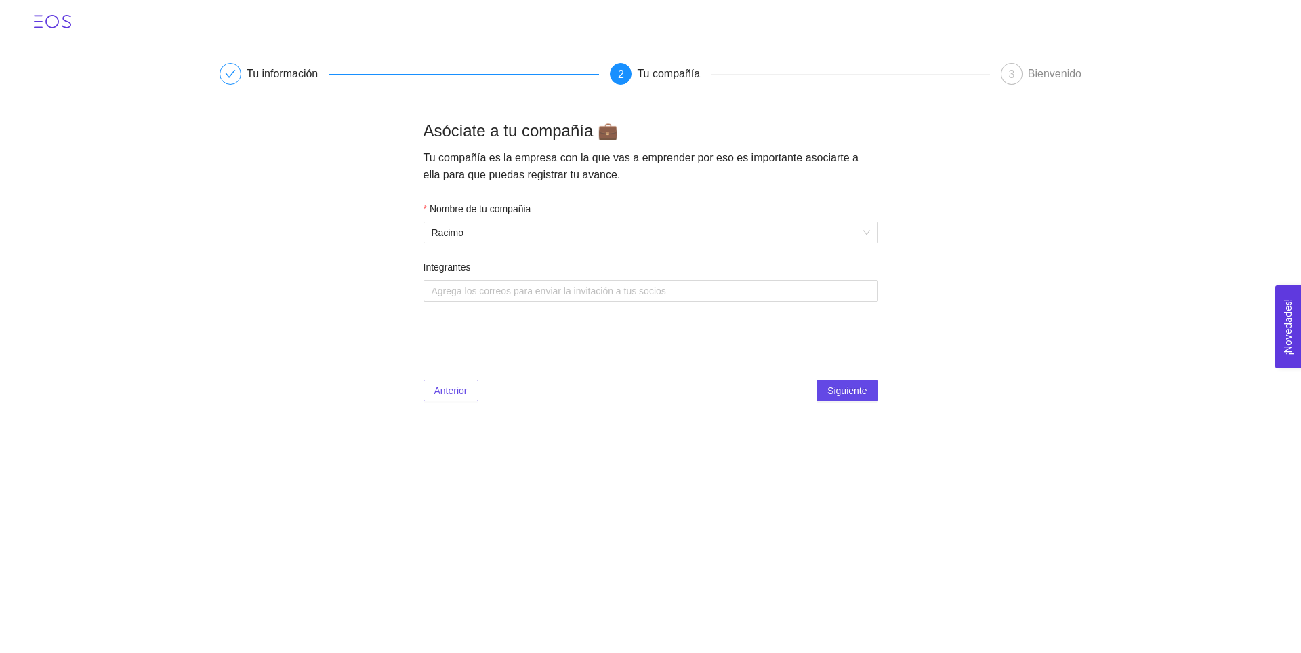
click at [960, 272] on main "Tu información 2 Tu compañía 3 Bienvenido Asóciate a tu compañía 💼 Tu compañía …" at bounding box center [650, 230] width 1301 height 374
click at [848, 391] on span "Siguiente" at bounding box center [846, 390] width 39 height 15
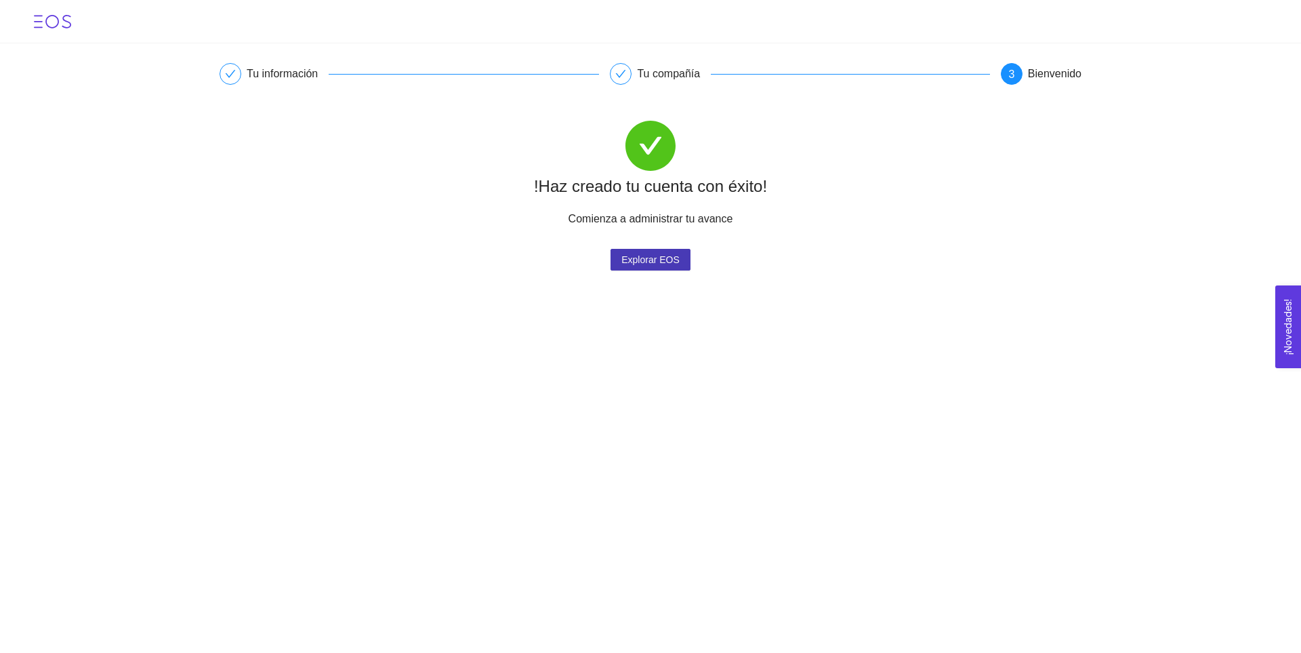
click at [666, 262] on span "Explorar EOS" at bounding box center [650, 259] width 58 height 20
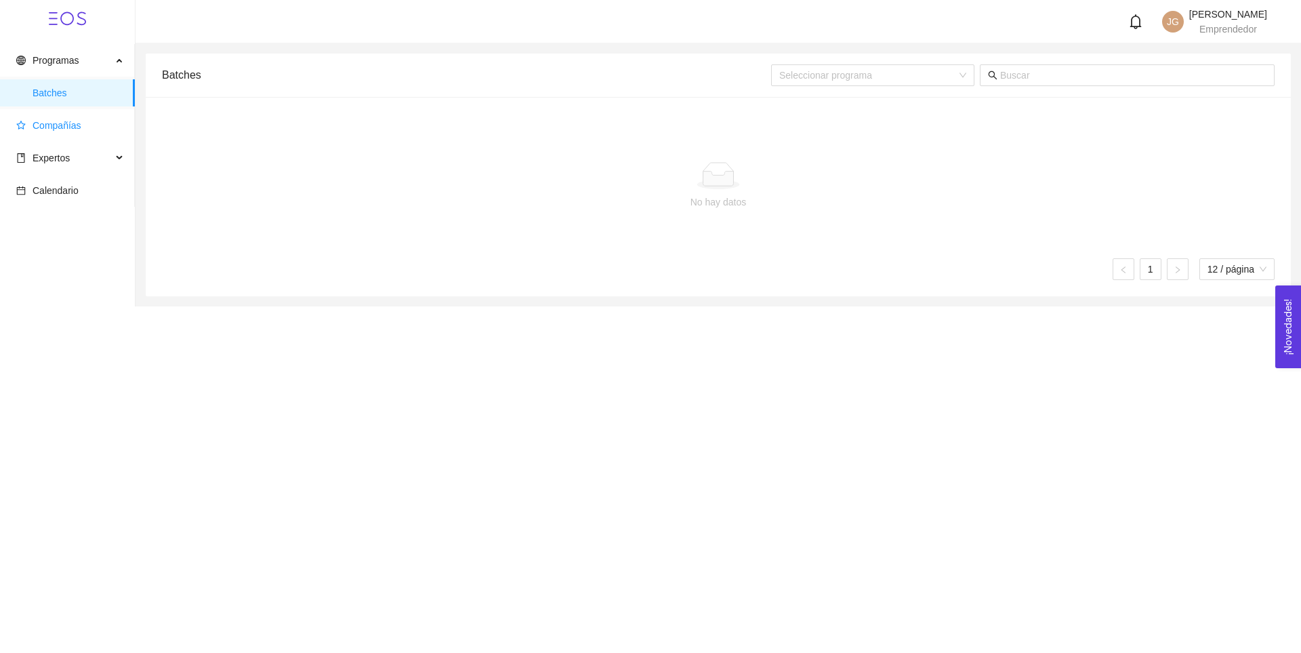
click at [79, 123] on span "Compañías" at bounding box center [70, 125] width 108 height 27
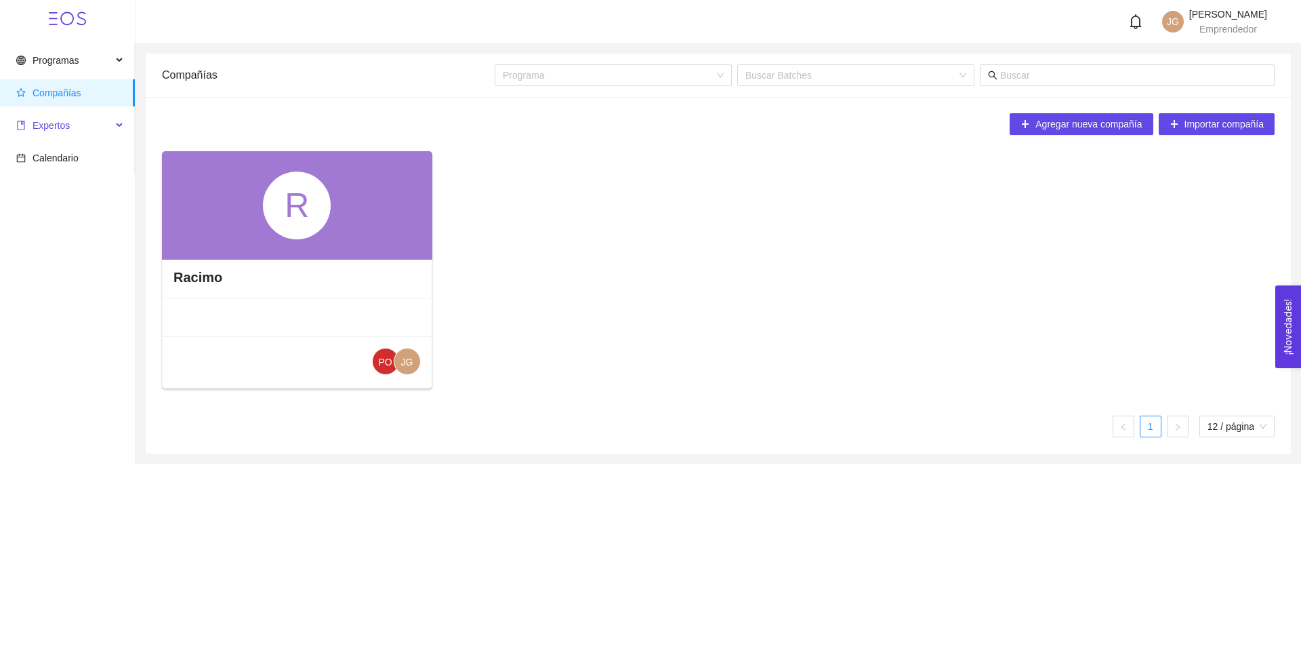
click at [68, 132] on span "Expertos" at bounding box center [64, 125] width 96 height 27
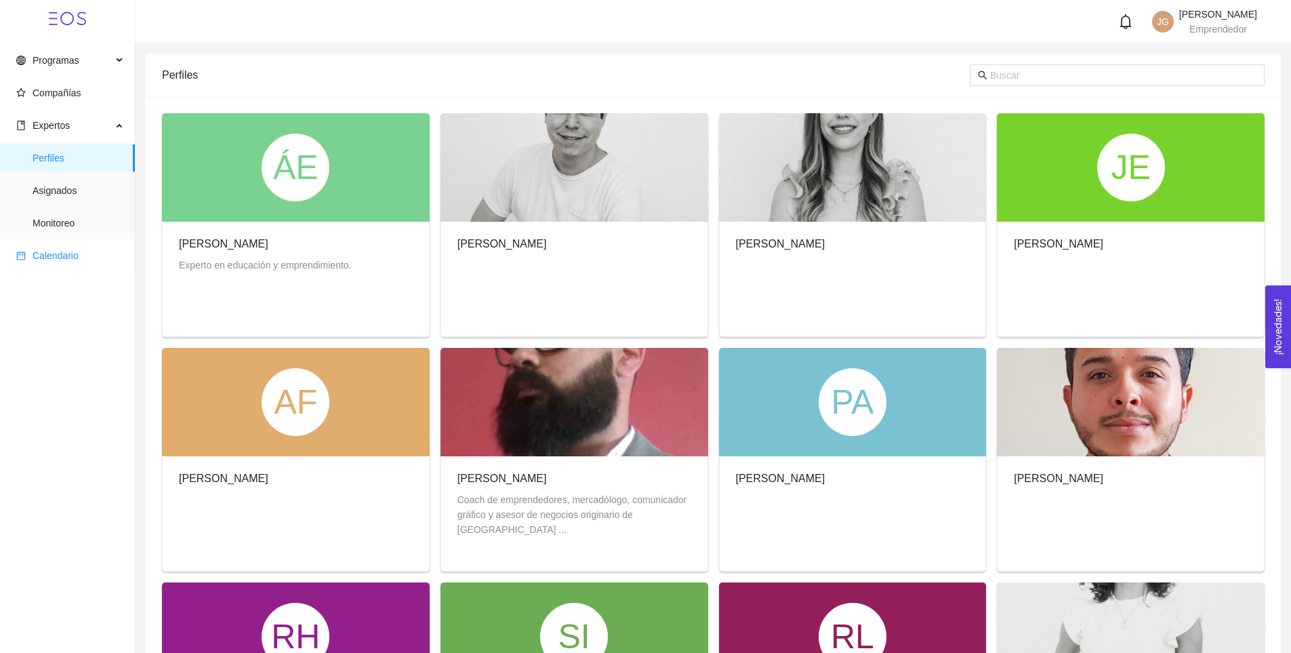
click at [80, 255] on span "Calendario" at bounding box center [70, 255] width 108 height 27
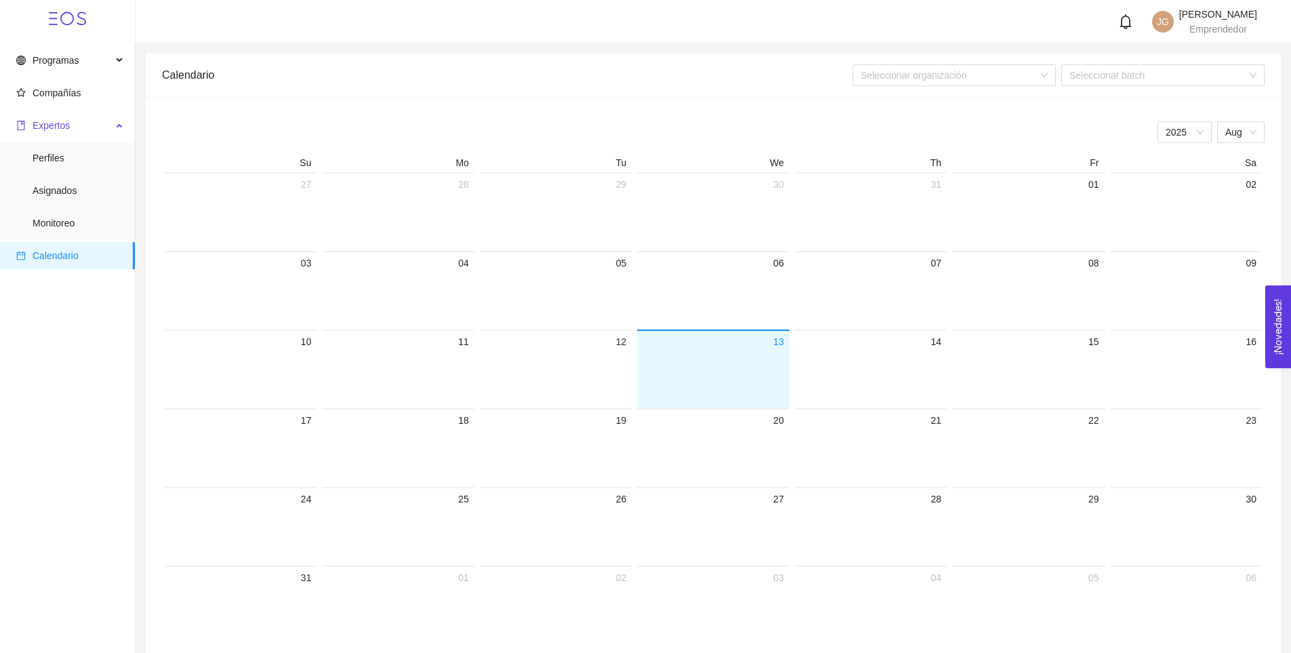
click at [85, 123] on span "Expertos" at bounding box center [64, 125] width 96 height 27
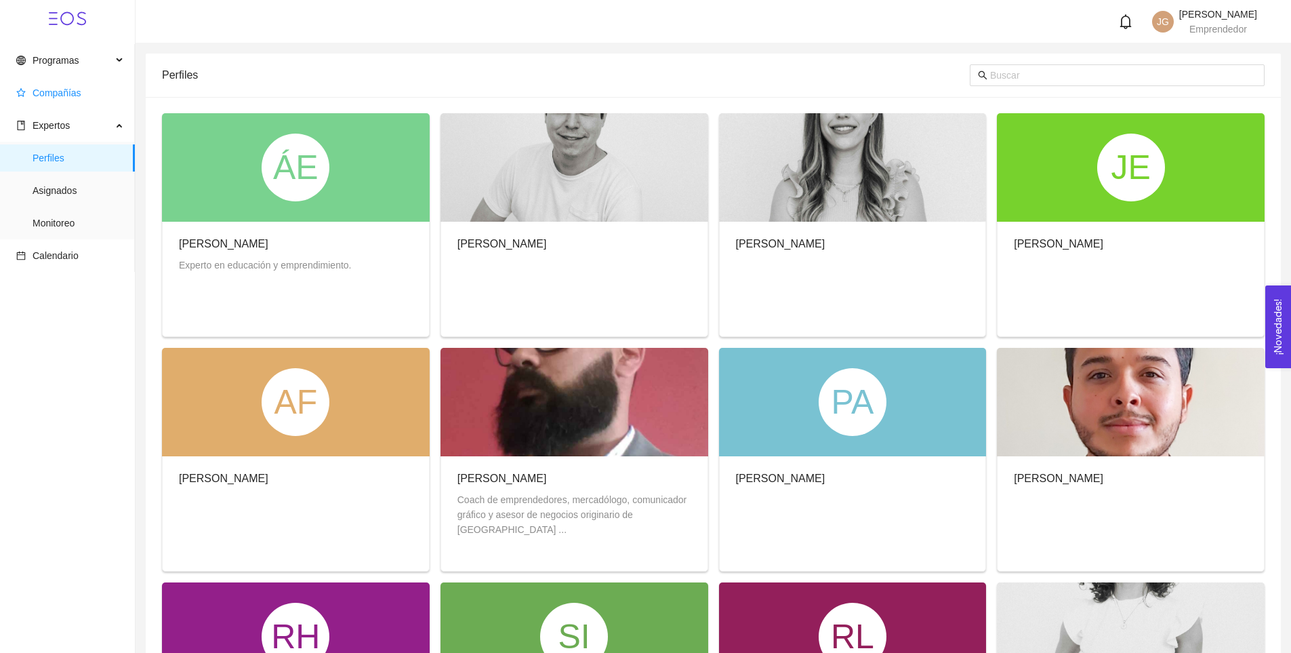
click at [65, 93] on span "Compañías" at bounding box center [57, 92] width 49 height 11
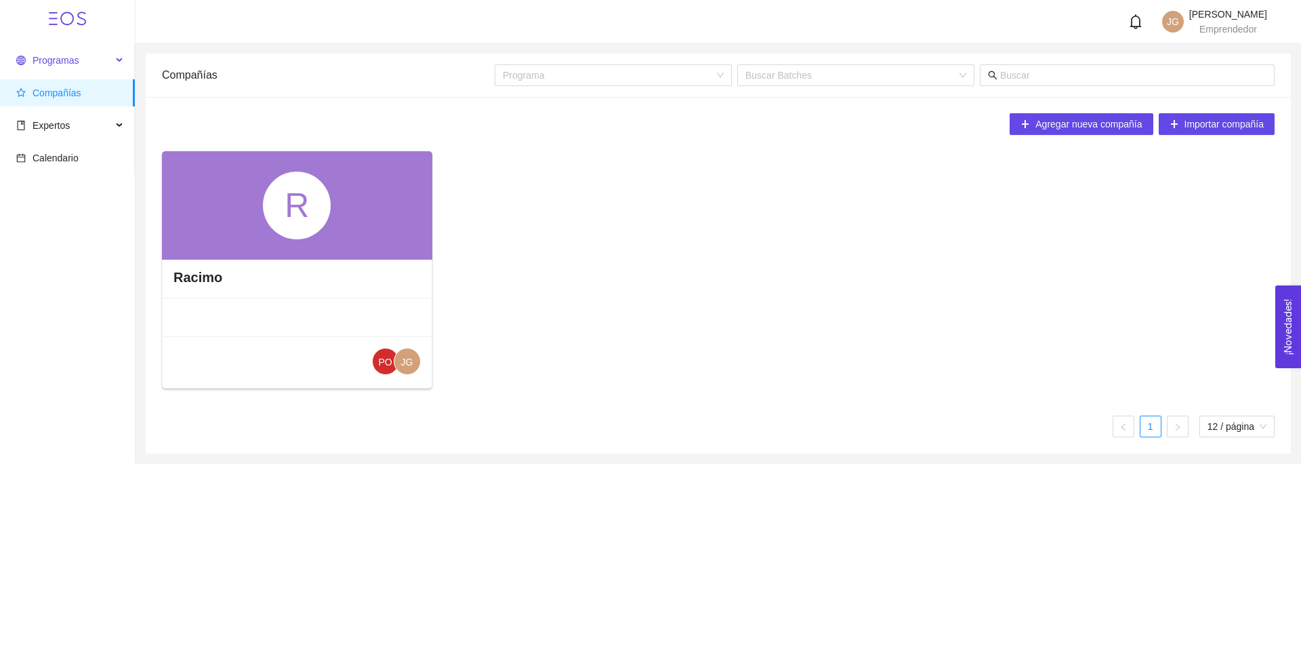
click at [122, 60] on div "Programas" at bounding box center [67, 60] width 135 height 27
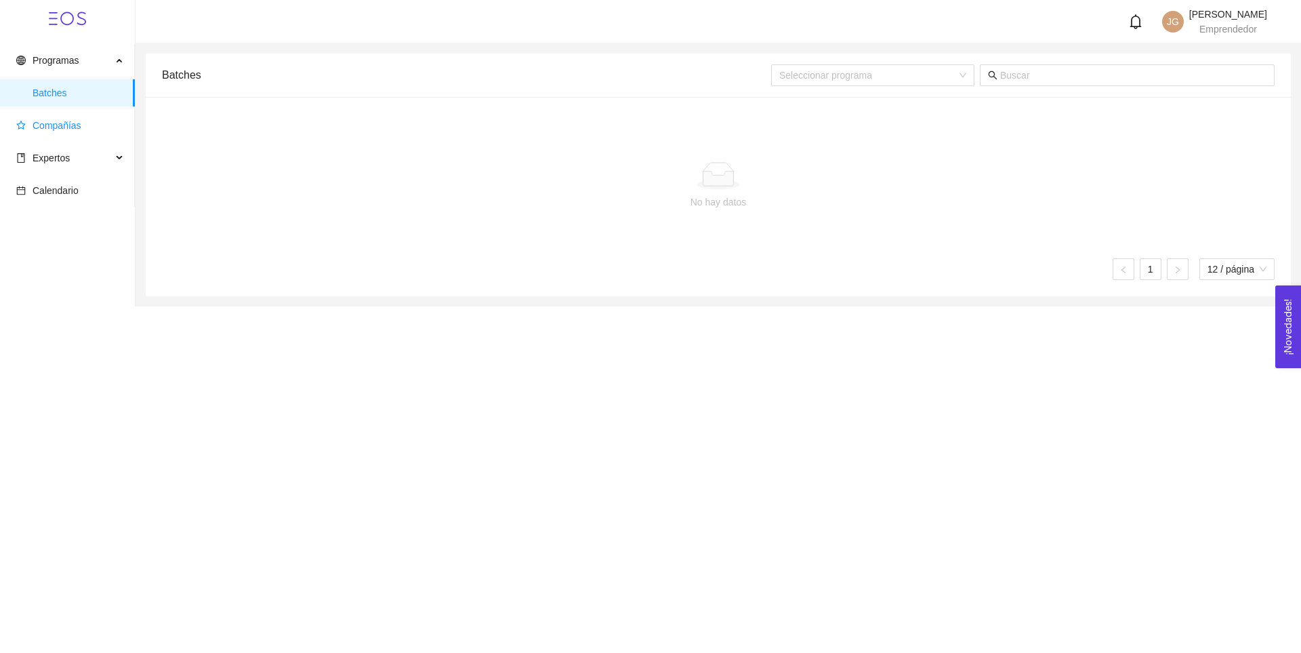
click at [81, 125] on span "Compañías" at bounding box center [70, 125] width 108 height 27
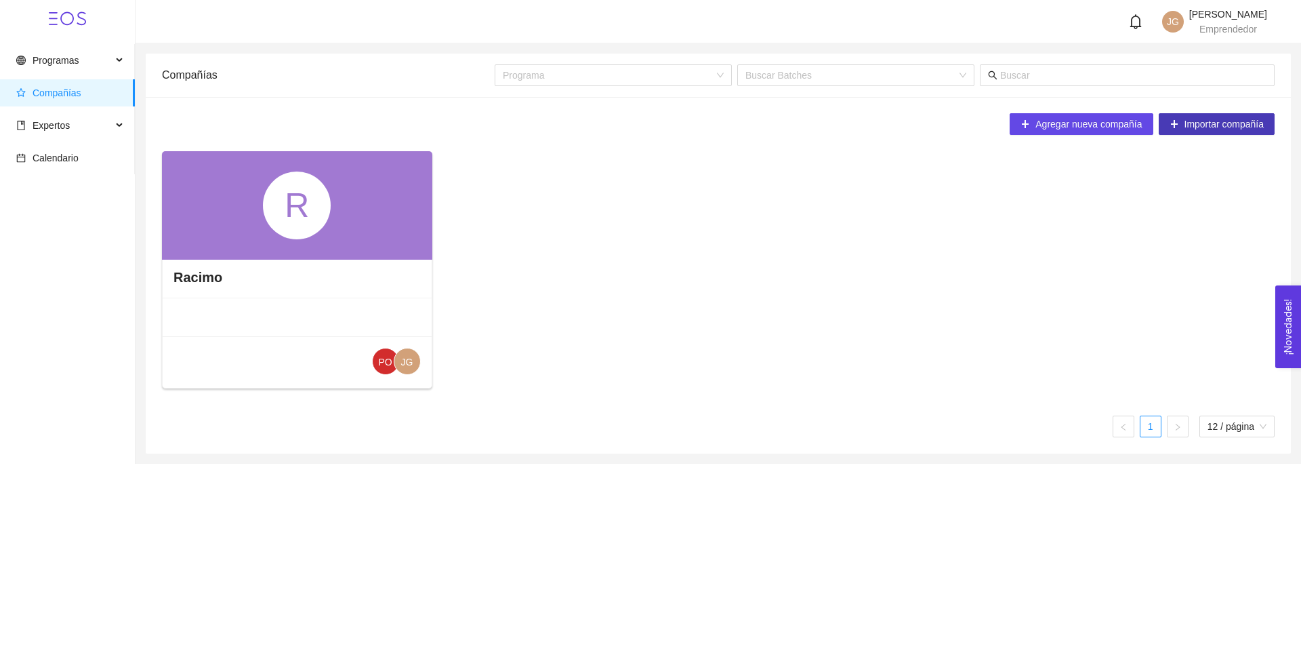
click at [1186, 126] on span "Importar compañía" at bounding box center [1225, 124] width 80 height 15
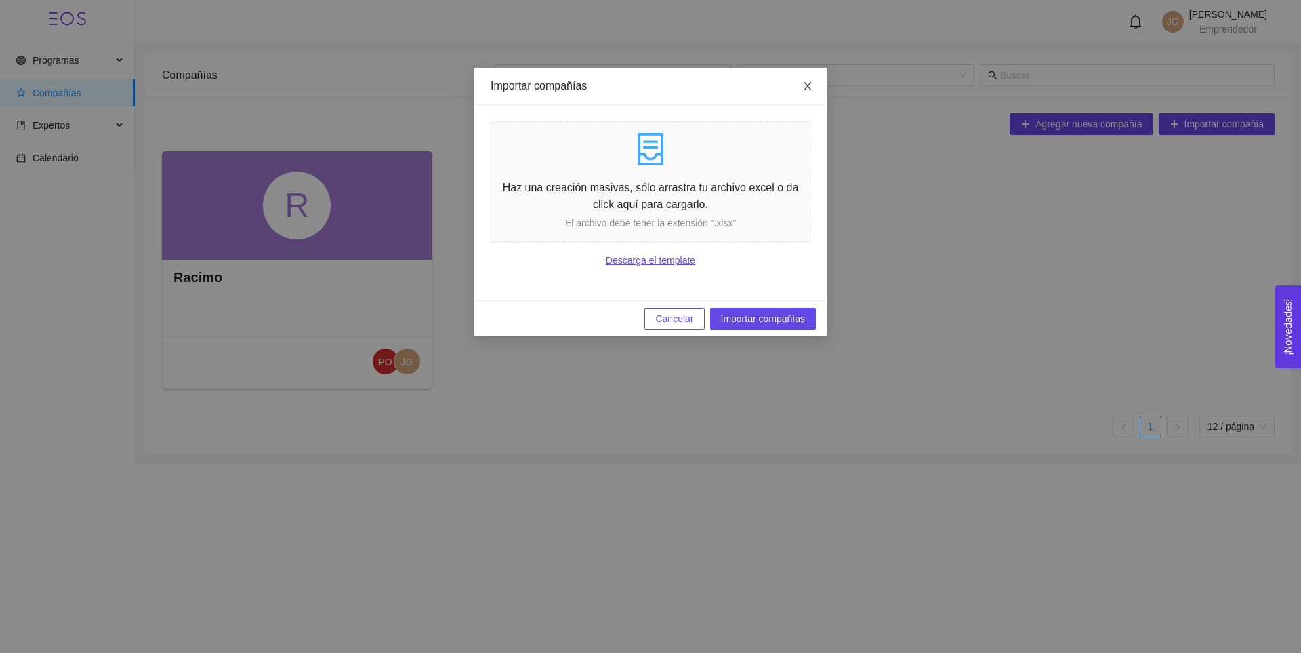
click at [814, 85] on span "Close" at bounding box center [808, 87] width 38 height 38
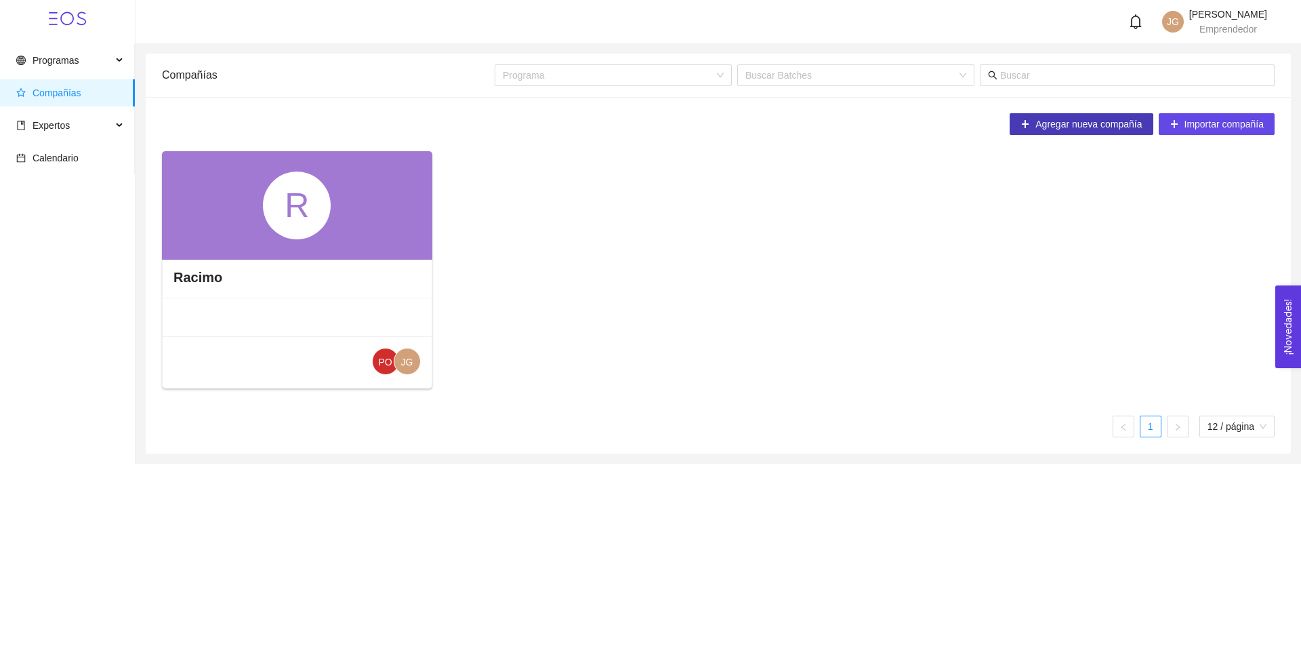
click at [1097, 129] on span "Agregar nueva compañía" at bounding box center [1088, 124] width 106 height 15
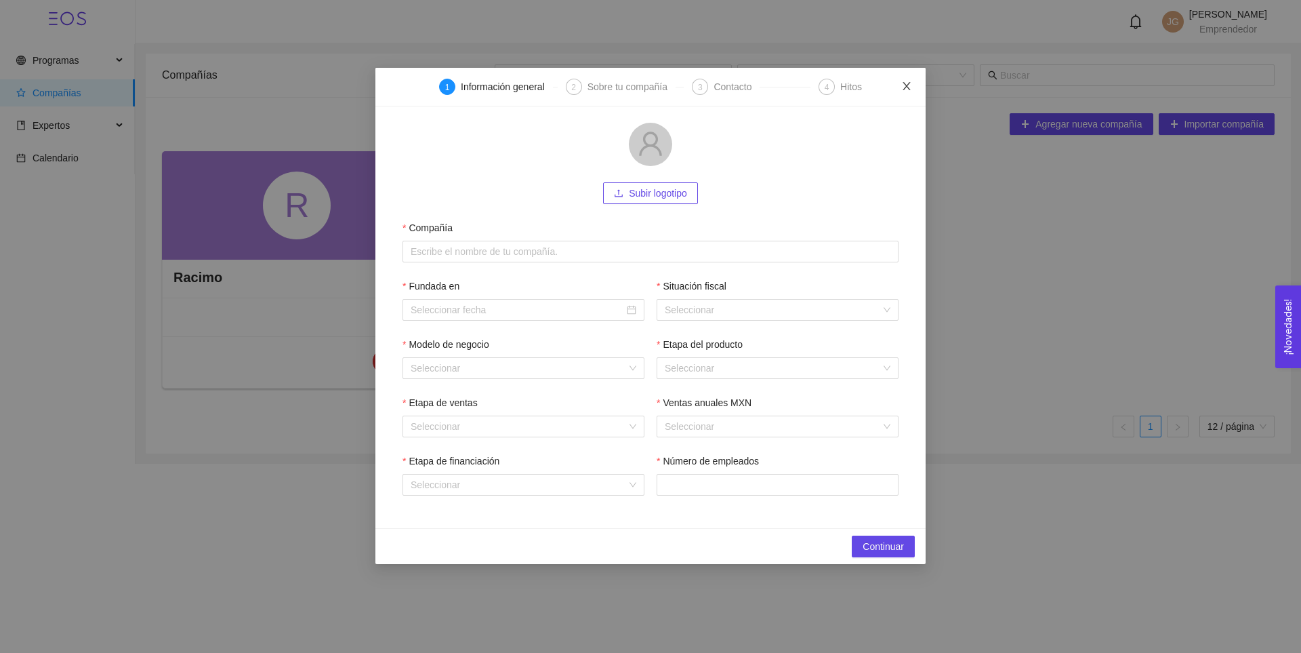
click at [904, 85] on icon "close" at bounding box center [906, 86] width 11 height 11
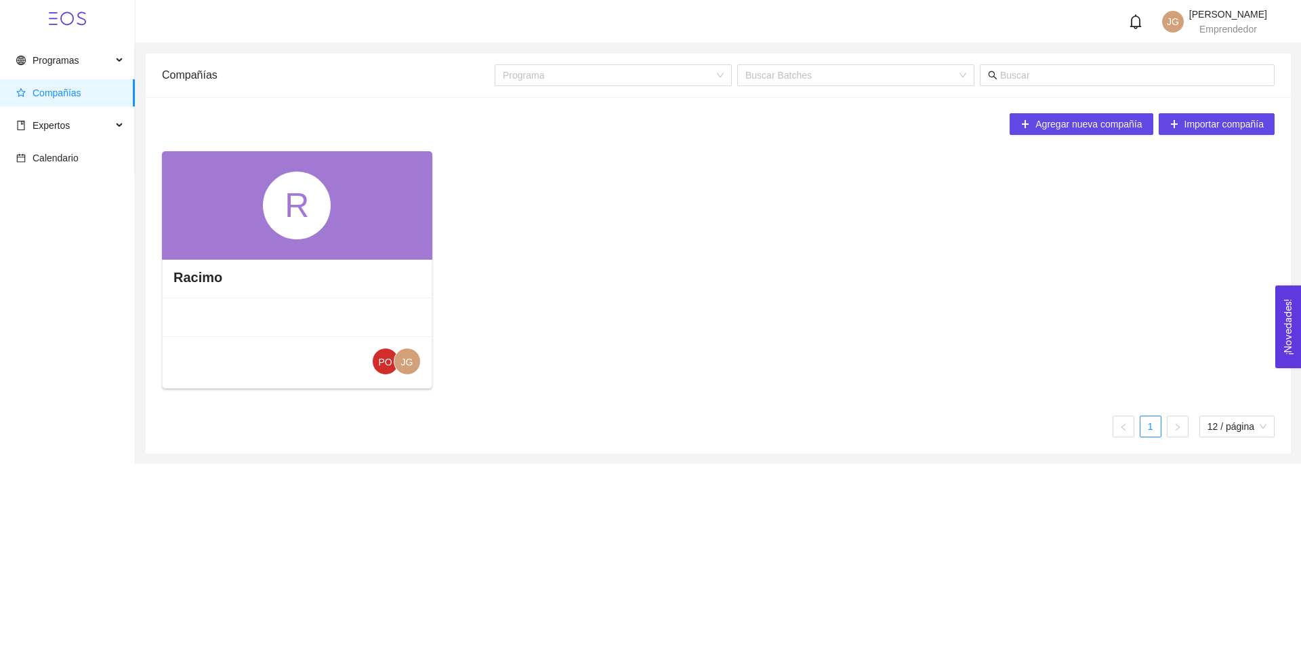
click at [382, 219] on div "R" at bounding box center [297, 205] width 270 height 108
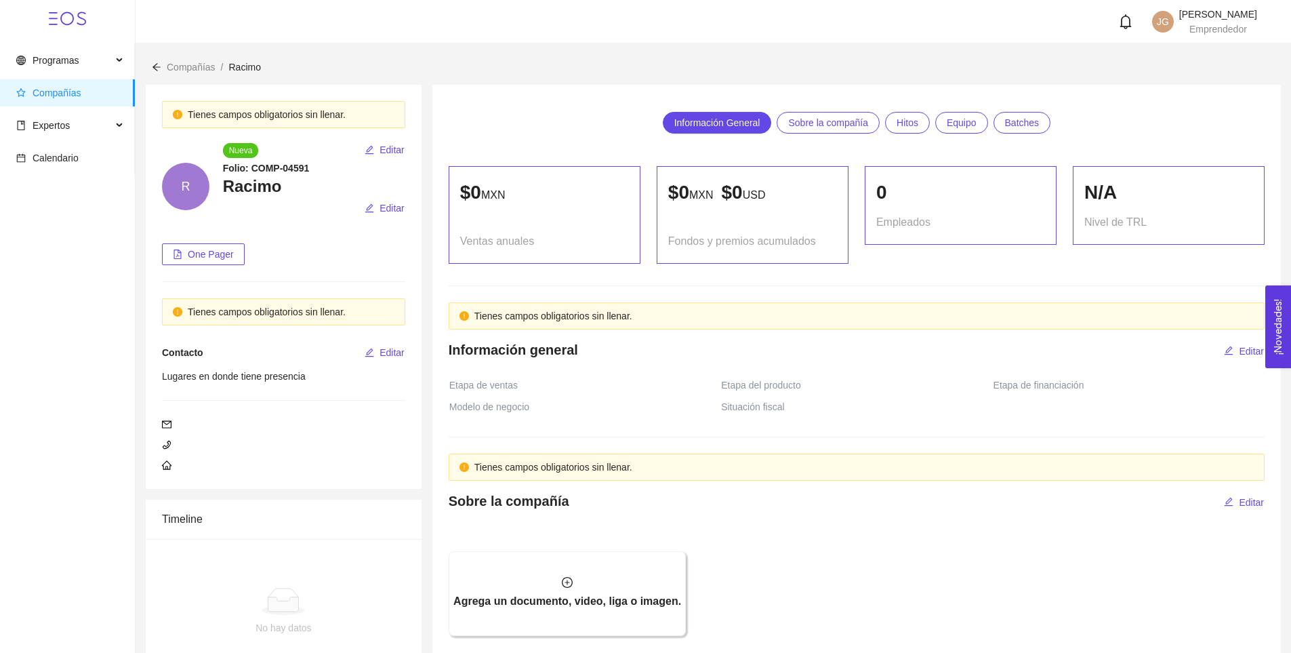
click at [426, 219] on div "Tienes campos obligatorios sin llenar. R Nueva Editar Folio: COMP-04591 Racimo …" at bounding box center [283, 287] width 287 height 404
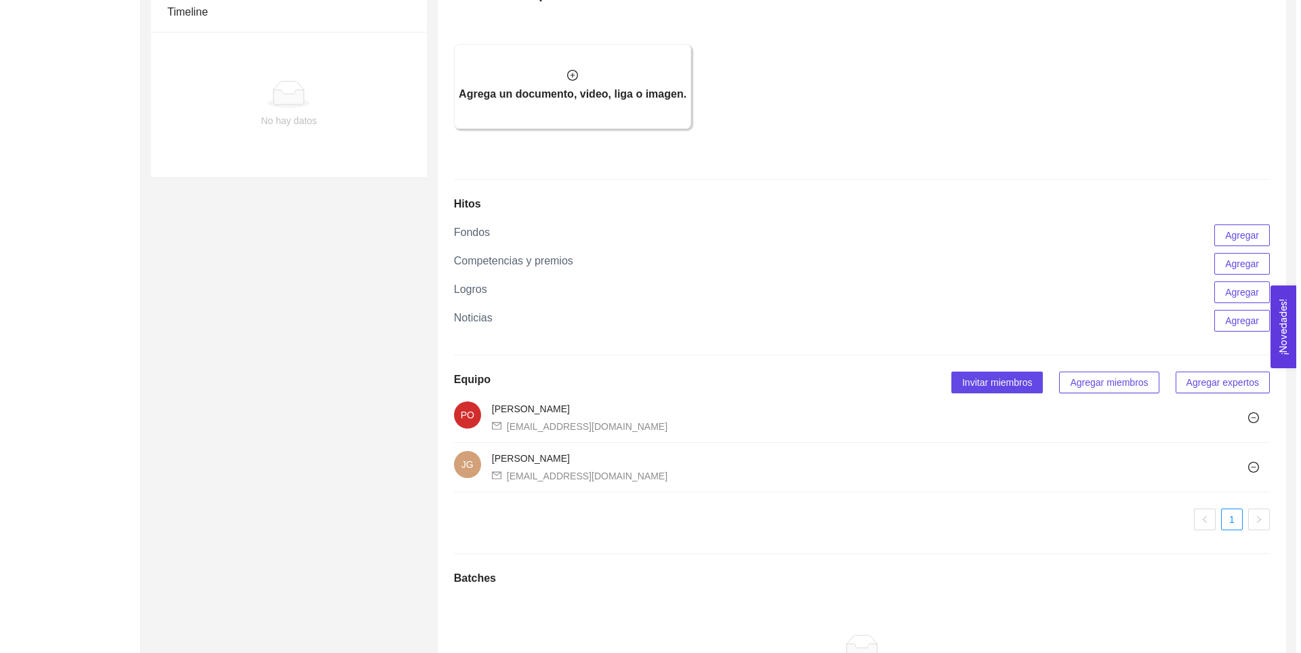
scroll to position [595, 0]
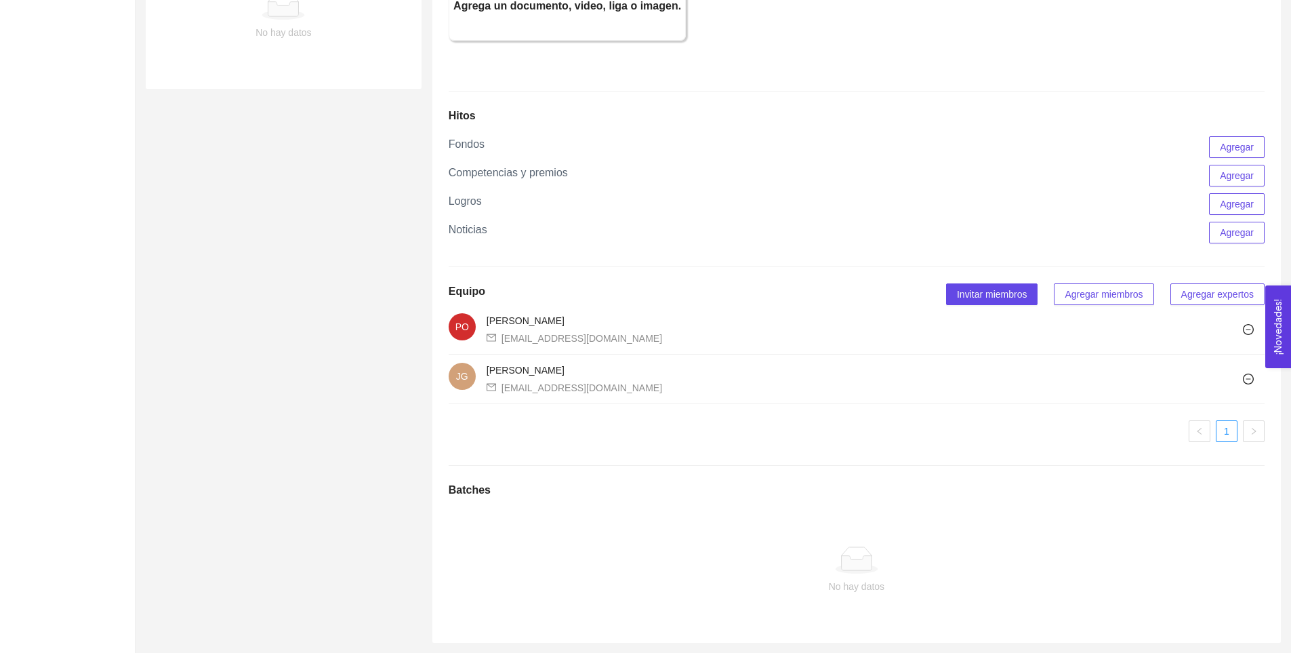
click at [1071, 296] on span "Agregar miembros" at bounding box center [1104, 294] width 78 height 15
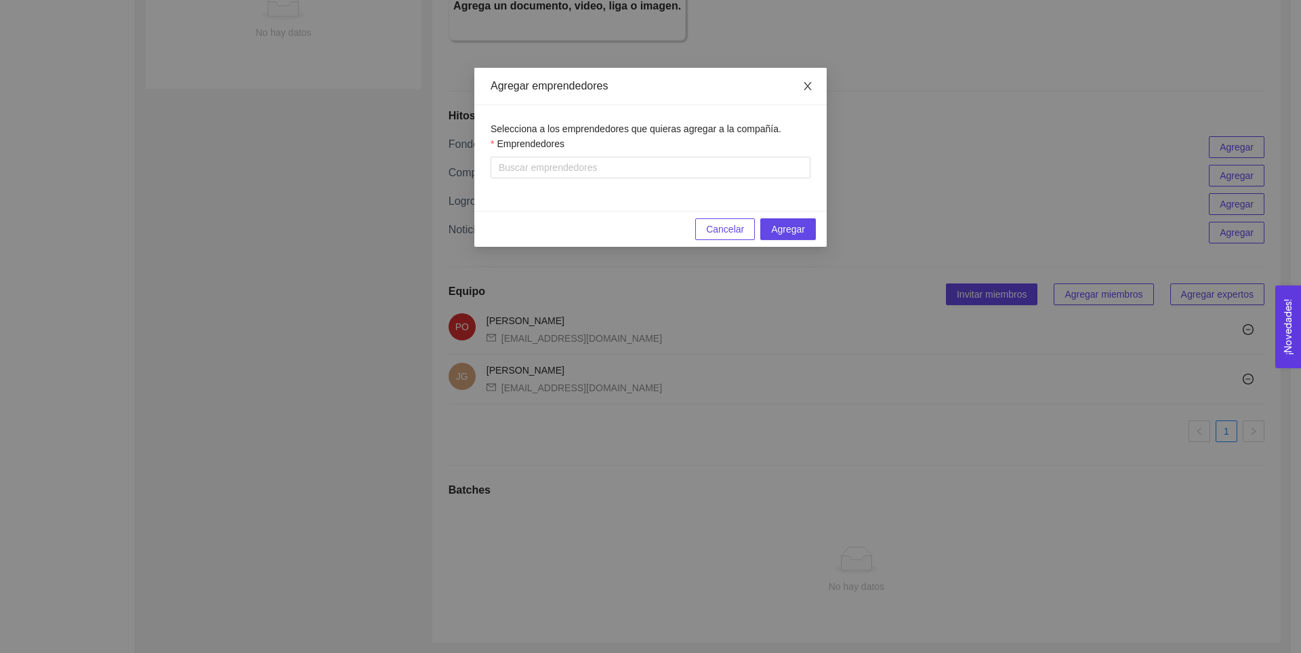
click at [813, 81] on icon "close" at bounding box center [807, 86] width 11 height 11
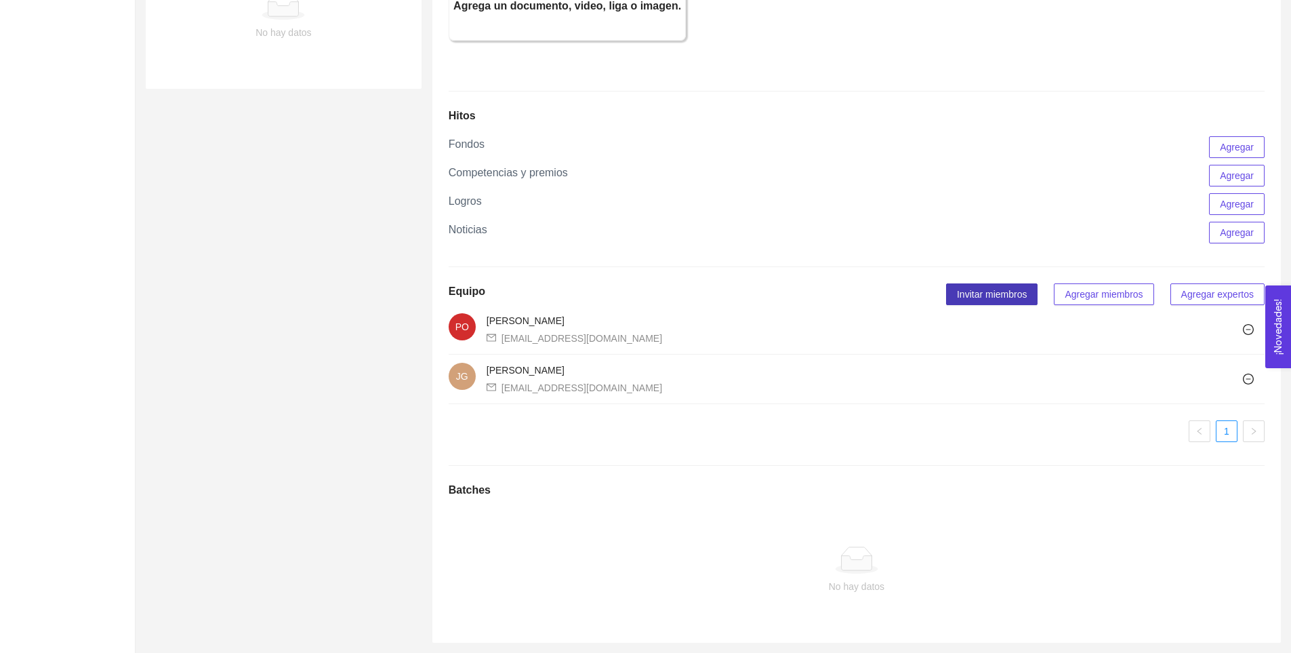
click at [981, 296] on span "Invitar miembros" at bounding box center [992, 294] width 70 height 15
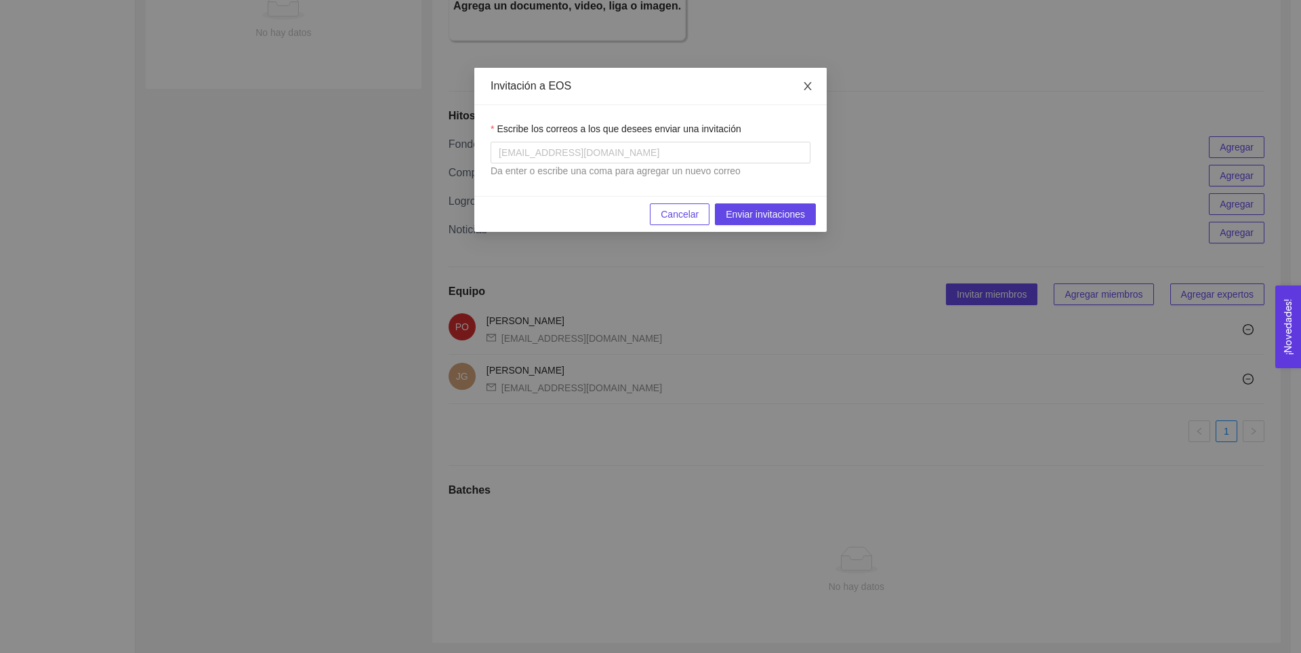
click at [809, 85] on icon "close" at bounding box center [807, 86] width 7 height 8
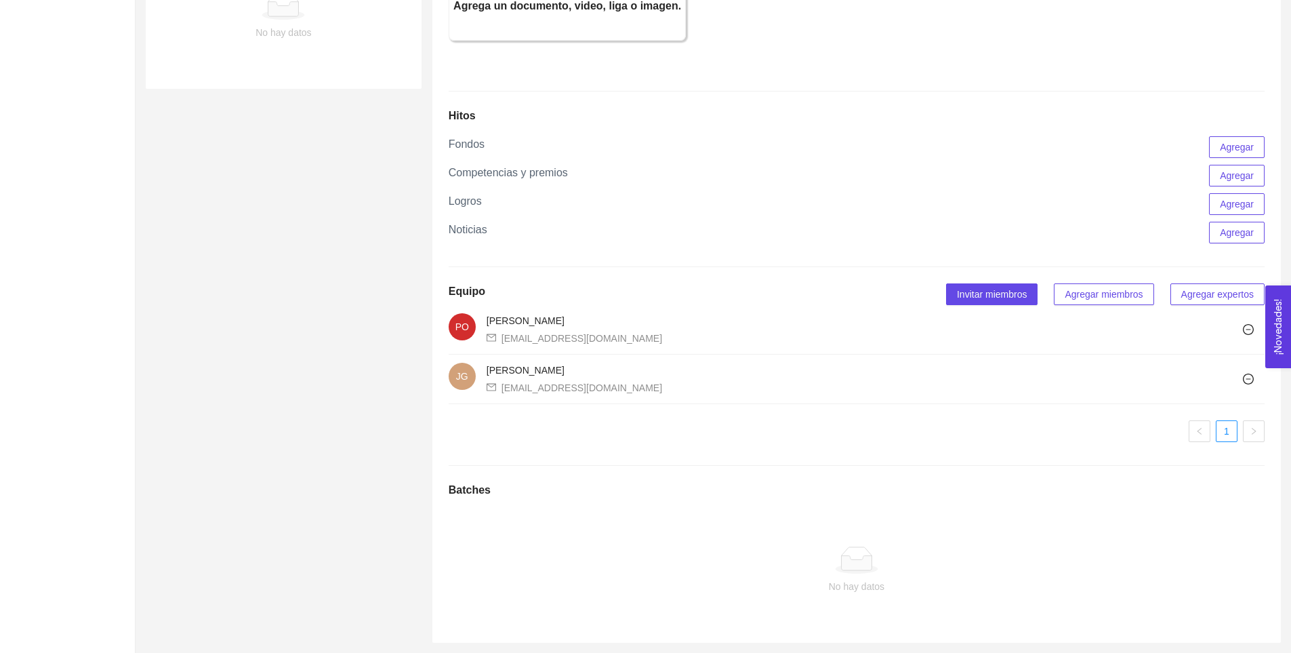
click at [1090, 296] on span "Agregar miembros" at bounding box center [1104, 294] width 78 height 15
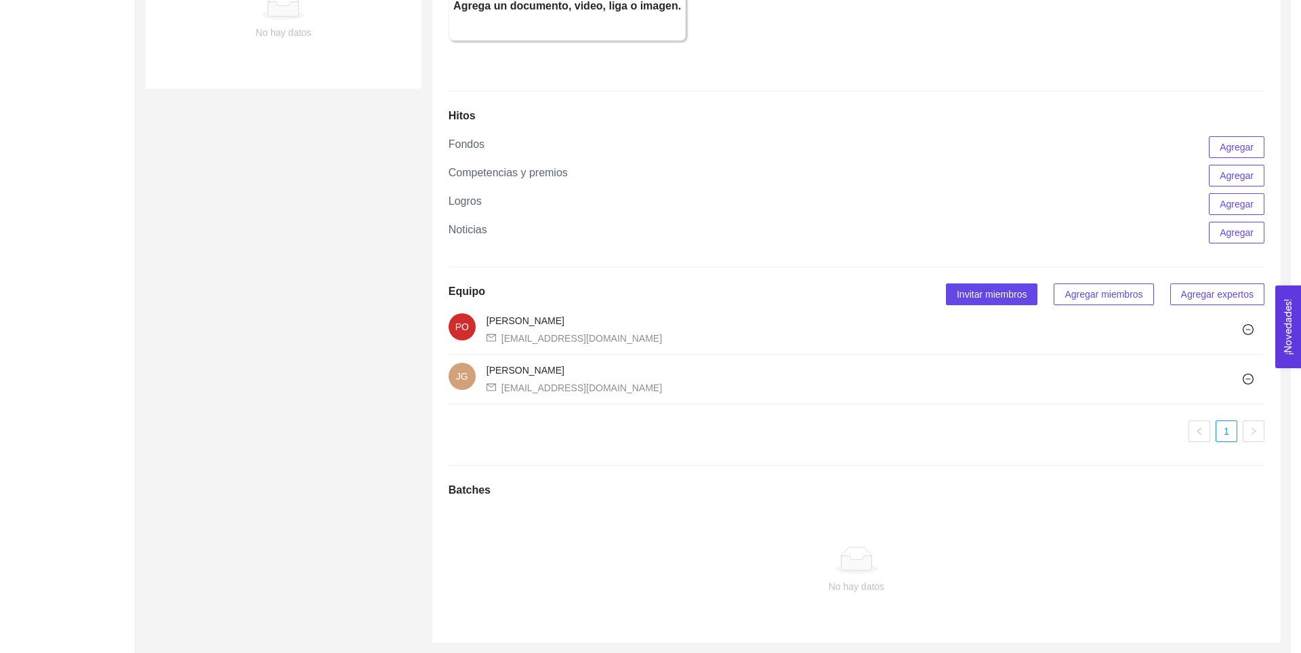
click at [1090, 296] on div "Agregar emprendedores Selecciona a los emprendedores que quieras agregar a la c…" at bounding box center [650, 326] width 1301 height 653
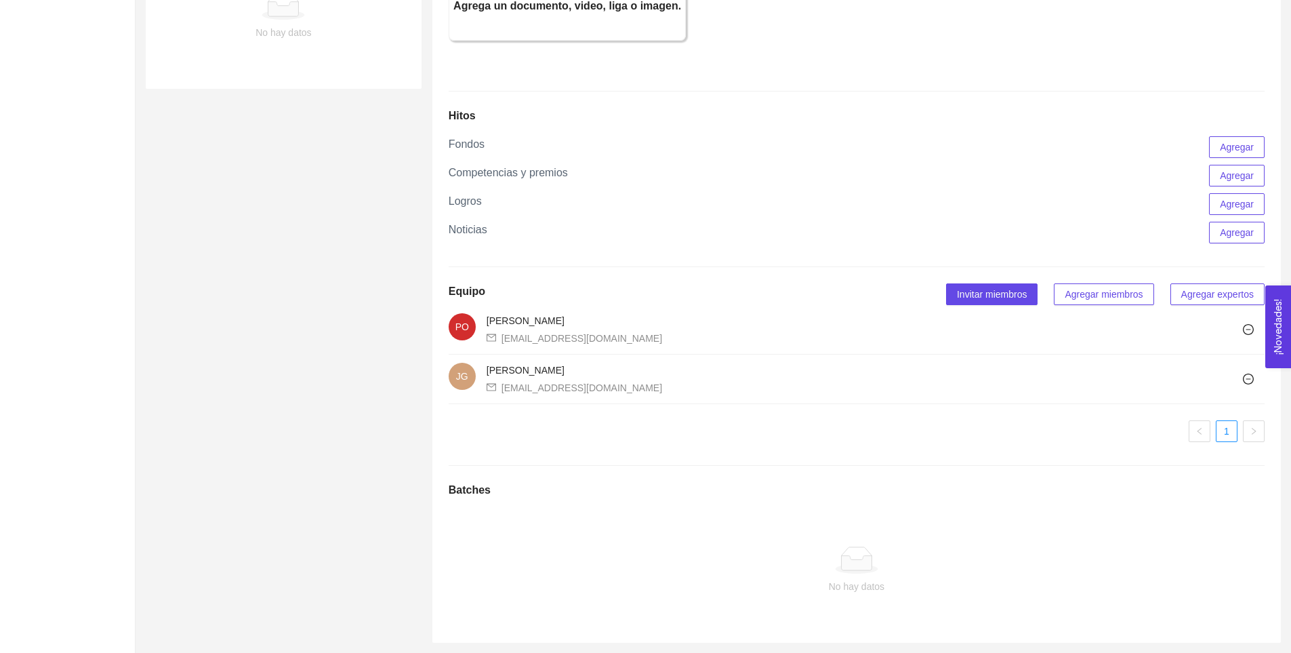
click at [1090, 296] on span "Agregar miembros" at bounding box center [1104, 294] width 78 height 15
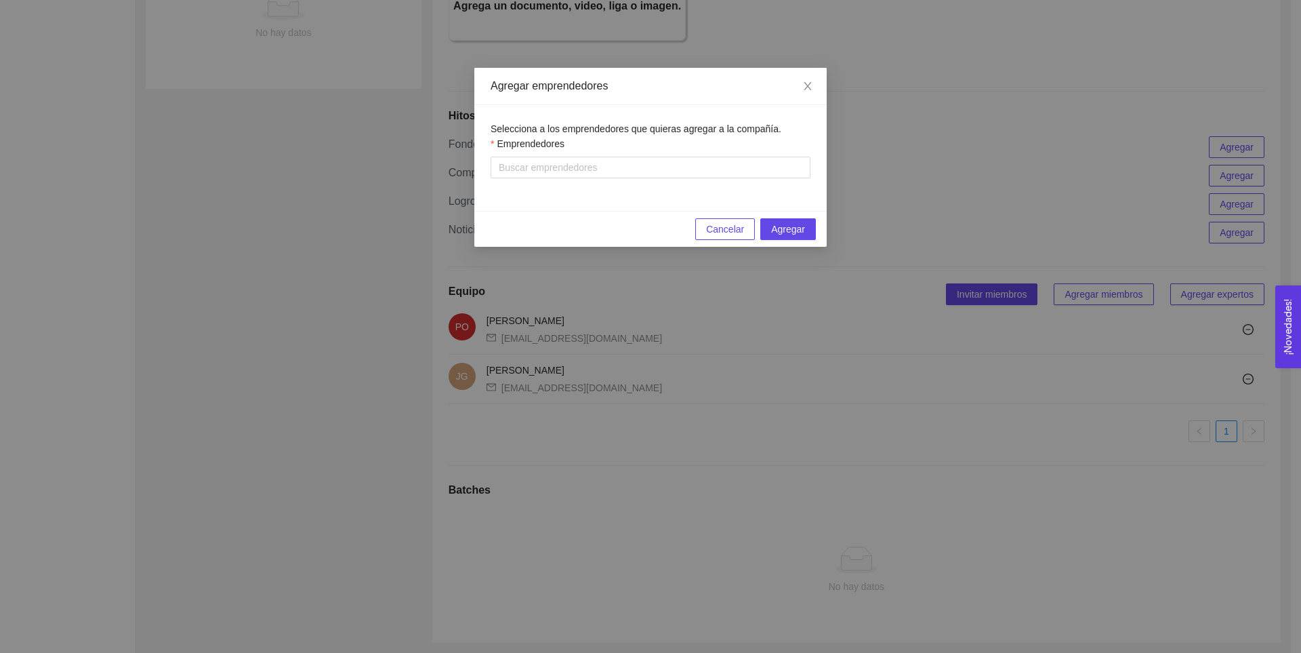
click at [664, 151] on div "Emprendedores" at bounding box center [651, 146] width 320 height 20
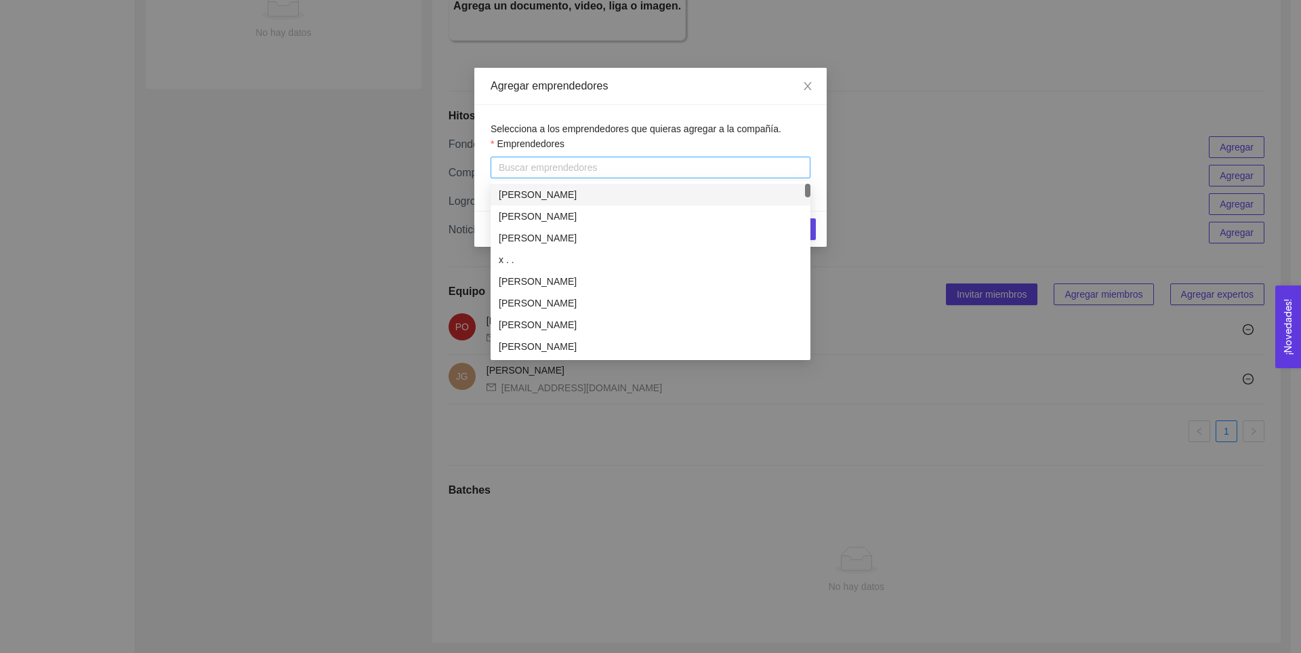
click at [658, 161] on div at bounding box center [650, 167] width 313 height 16
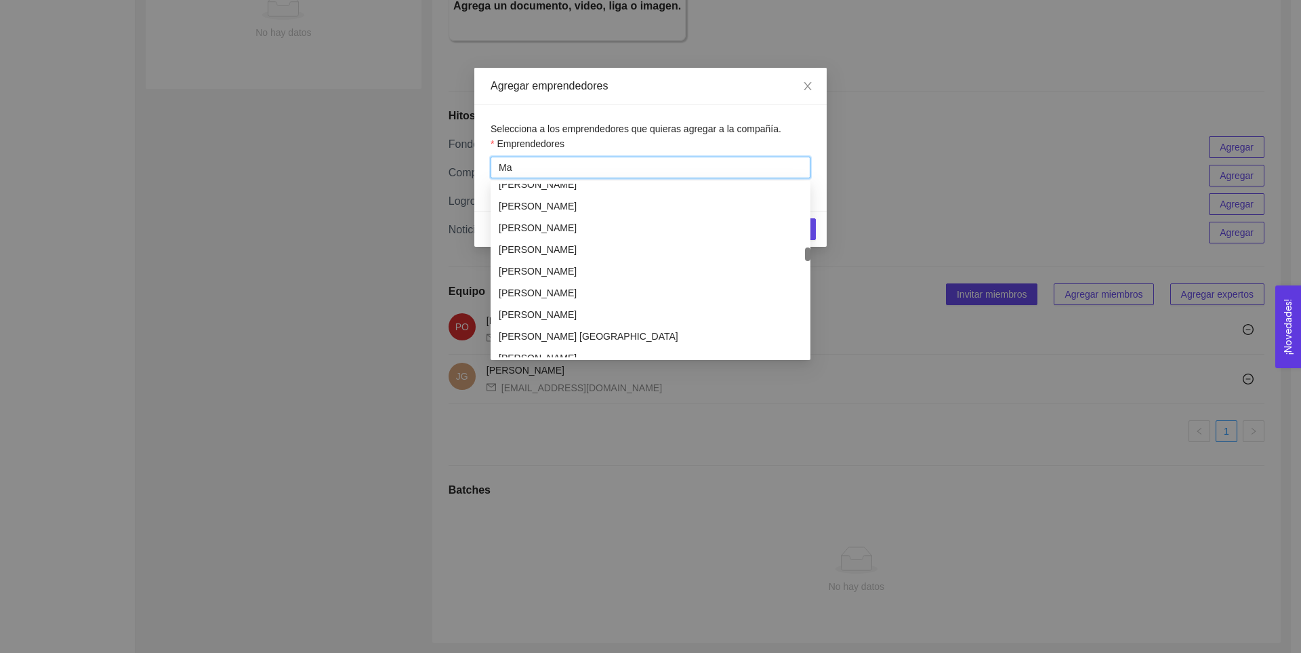
type input "M"
type input "Domínguez"
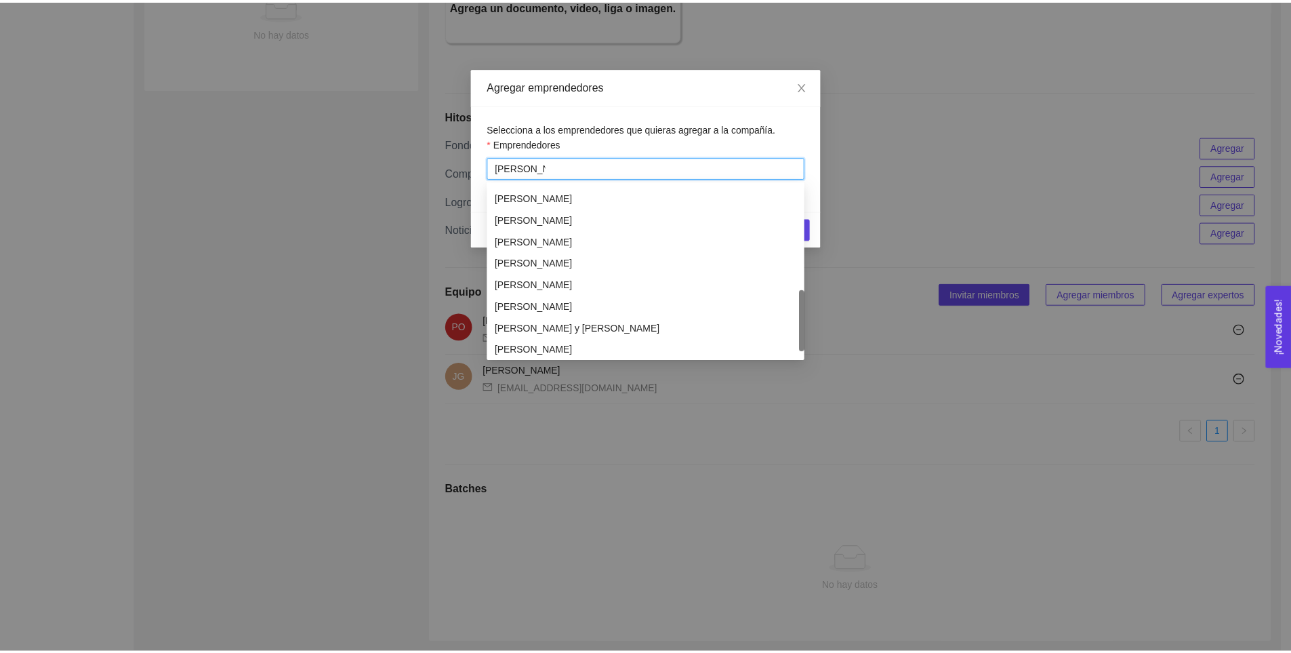
scroll to position [434, 0]
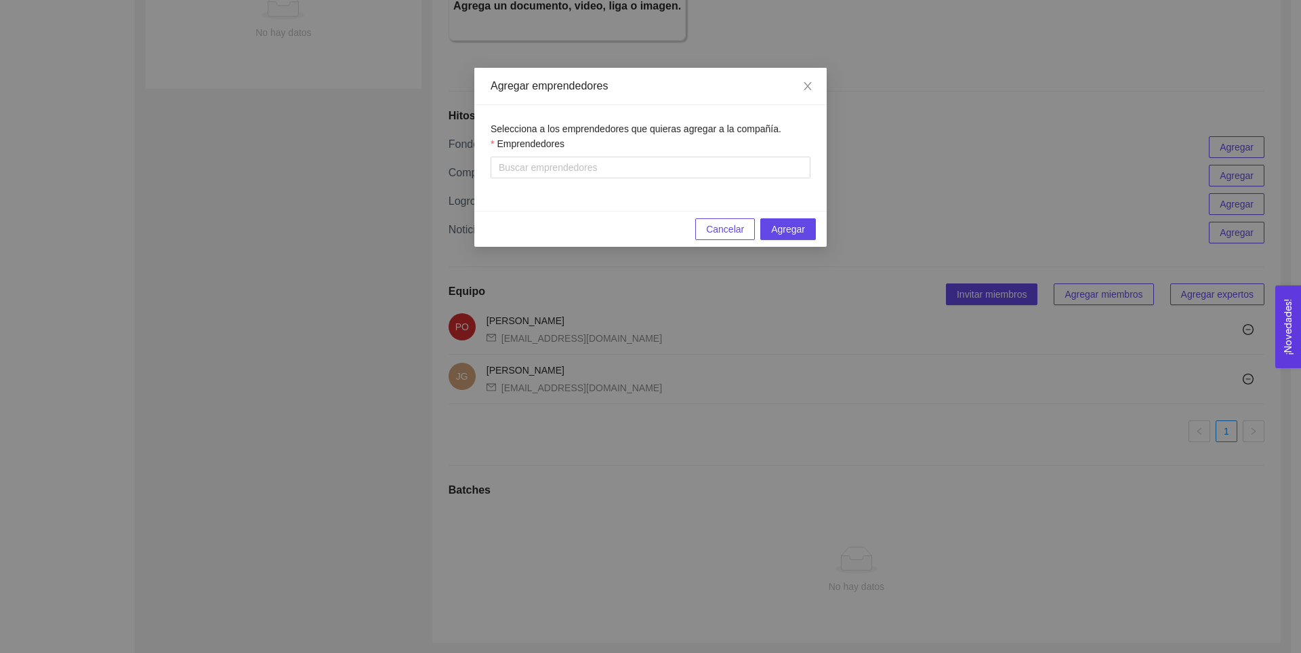
click at [276, 324] on div "Agregar emprendedores Selecciona a los emprendedores que quieras agregar a la c…" at bounding box center [650, 326] width 1301 height 653
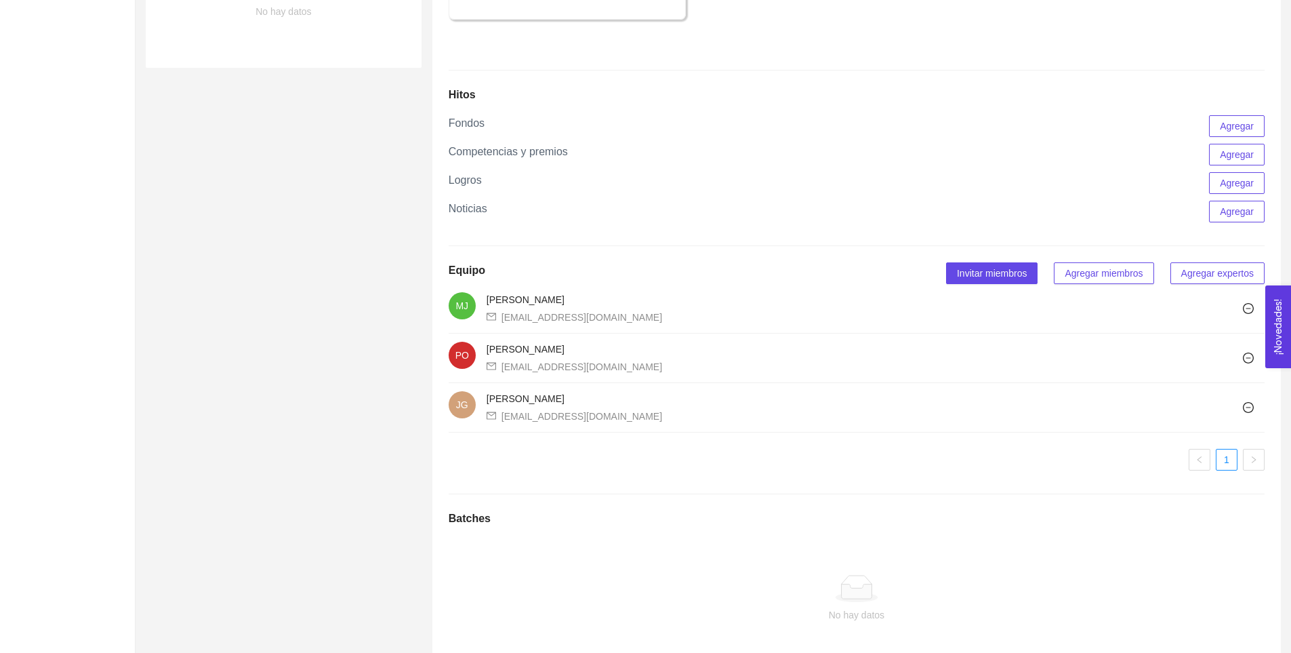
scroll to position [644, 0]
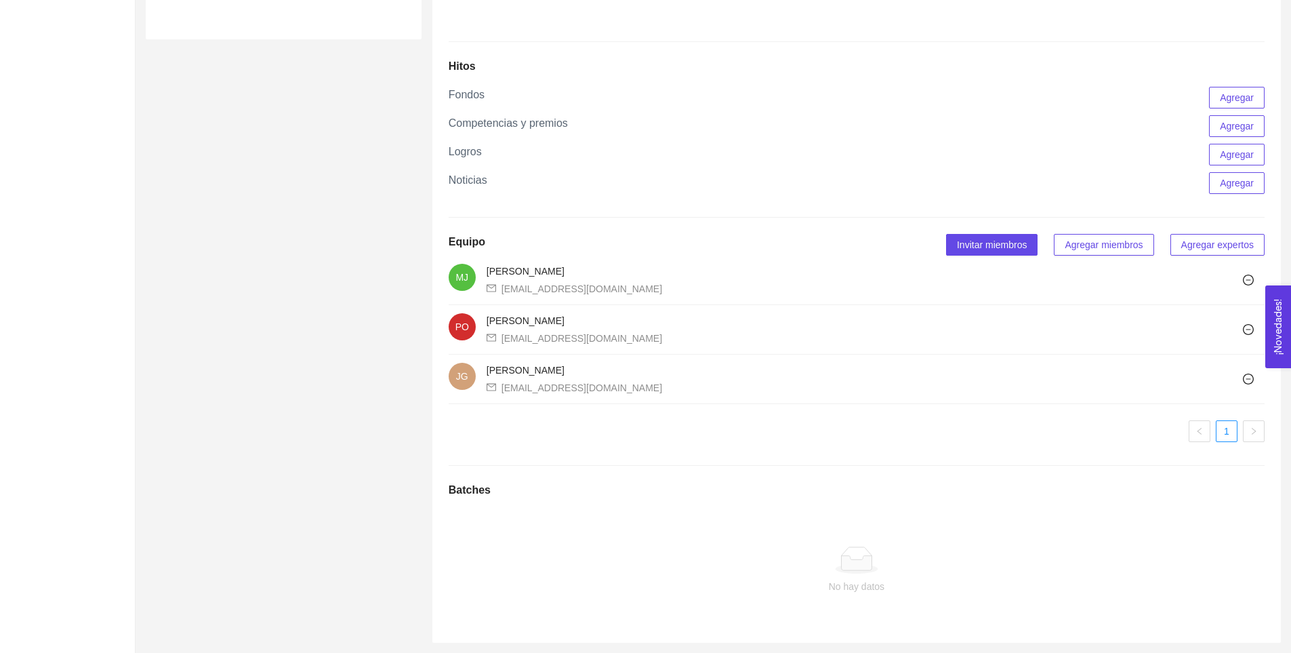
click at [476, 502] on div "Batches No hay datos" at bounding box center [857, 554] width 816 height 144
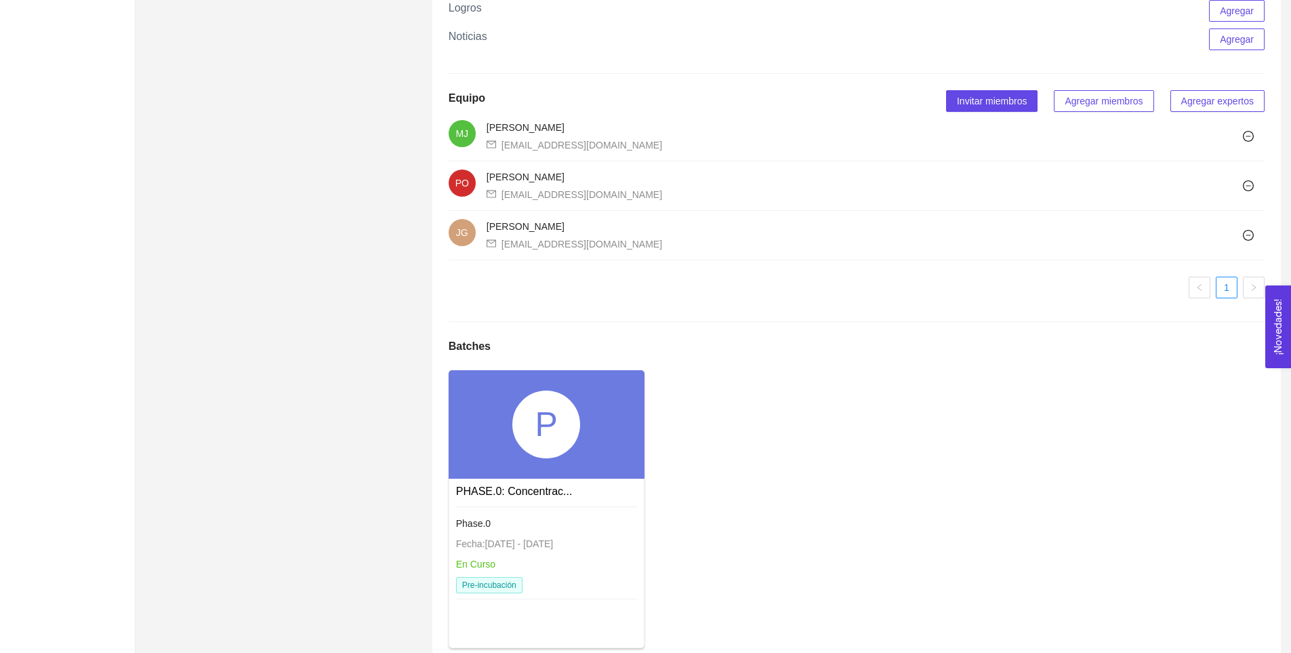
scroll to position [821, 0]
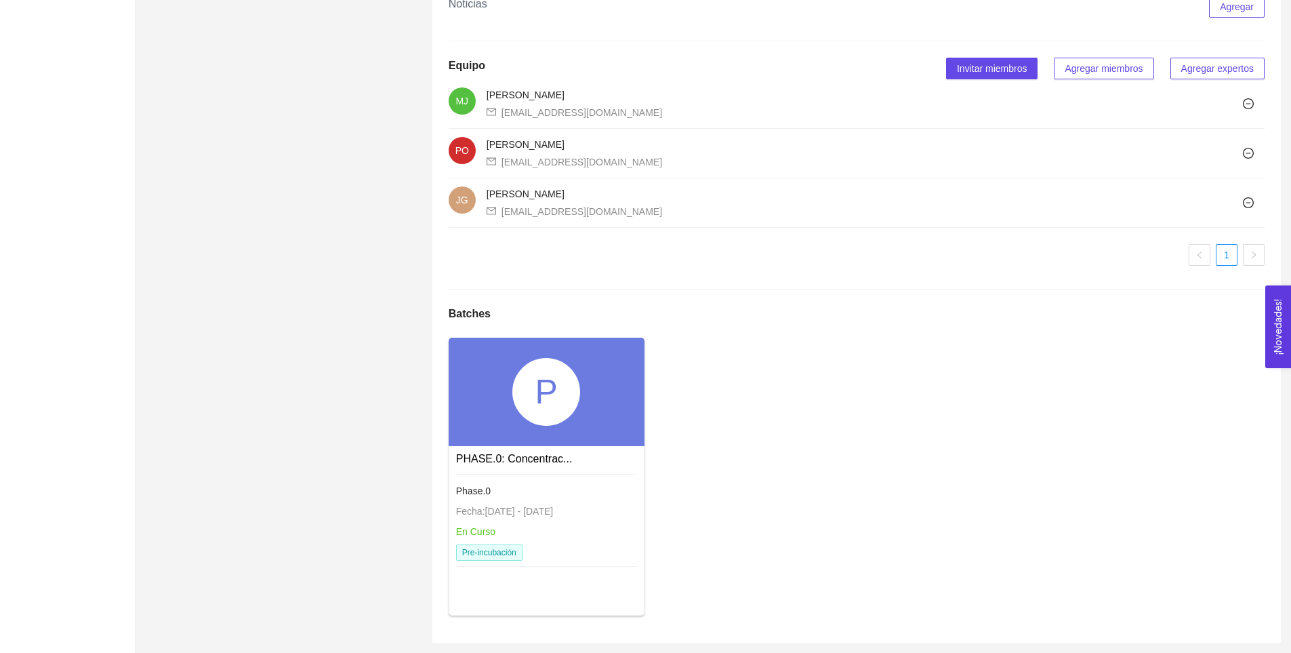
click at [543, 411] on div "P" at bounding box center [546, 392] width 68 height 68
